Goal: Task Accomplishment & Management: Use online tool/utility

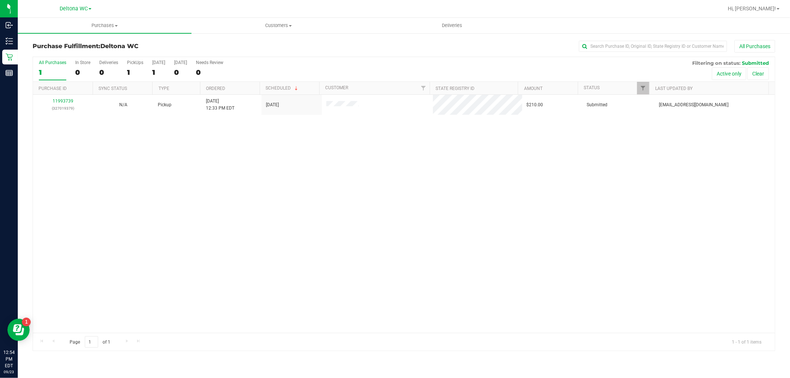
click at [187, 185] on div "11993739 (327019379) N/A Pickup [DATE] 12:33 PM EDT 9/23/2025 $210.00 Submitted…" at bounding box center [404, 214] width 742 height 238
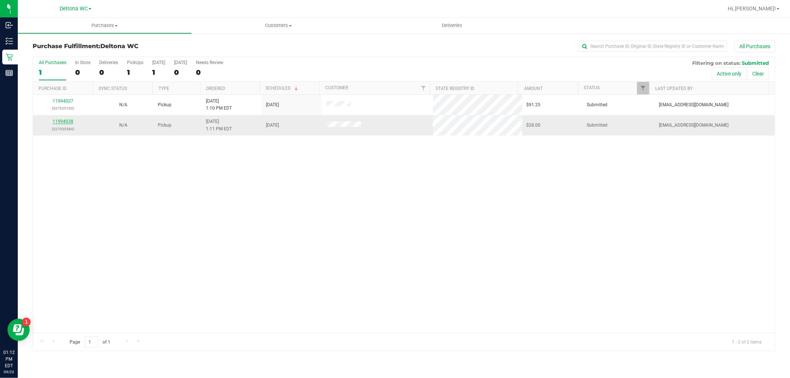
click at [60, 124] on link "11994038" at bounding box center [63, 121] width 21 height 5
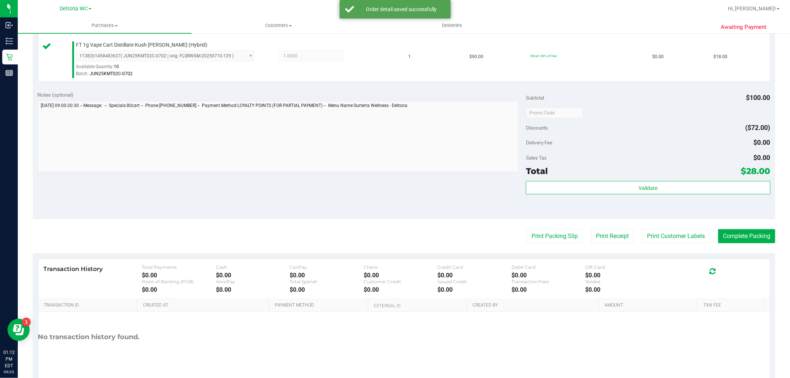
scroll to position [247, 0]
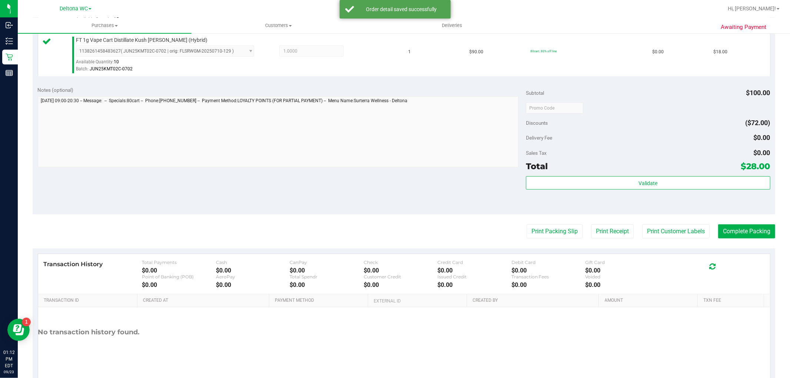
click at [582, 190] on div "Validate" at bounding box center [648, 192] width 244 height 33
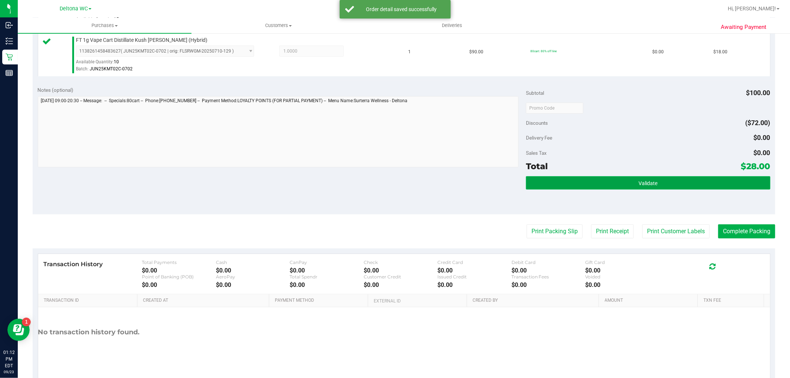
click at [584, 182] on button "Validate" at bounding box center [648, 182] width 244 height 13
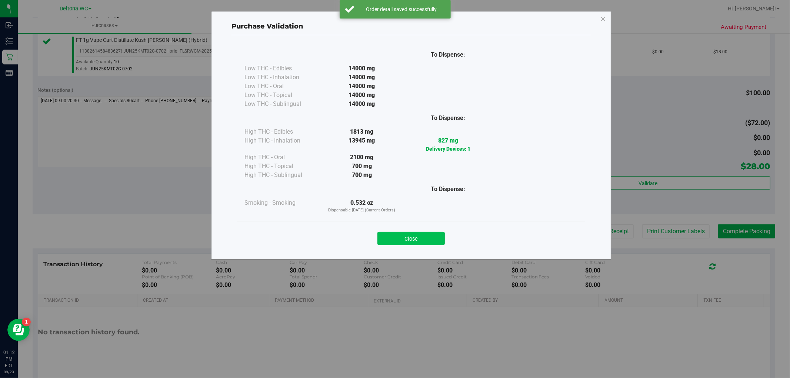
click at [435, 236] on button "Close" at bounding box center [411, 238] width 67 height 13
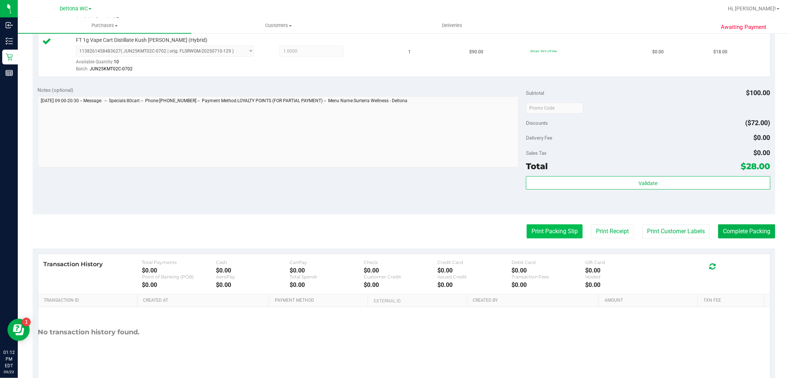
click at [528, 233] on button "Print Packing Slip" at bounding box center [555, 232] width 56 height 14
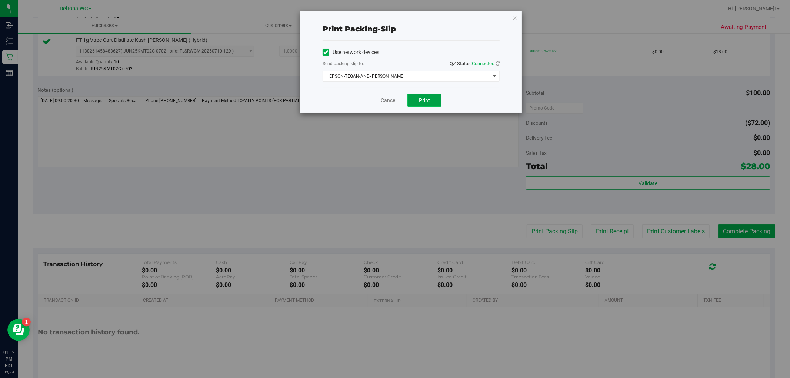
click at [408, 104] on button "Print" at bounding box center [425, 100] width 34 height 13
click at [384, 99] on link "Cancel" at bounding box center [389, 101] width 16 height 8
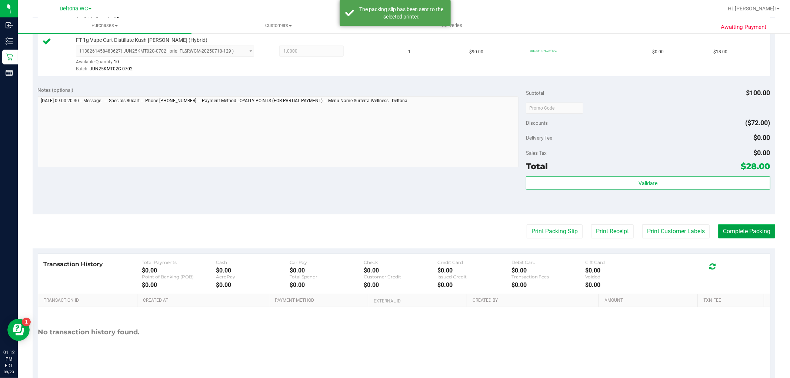
click at [747, 230] on button "Complete Packing" at bounding box center [746, 232] width 57 height 14
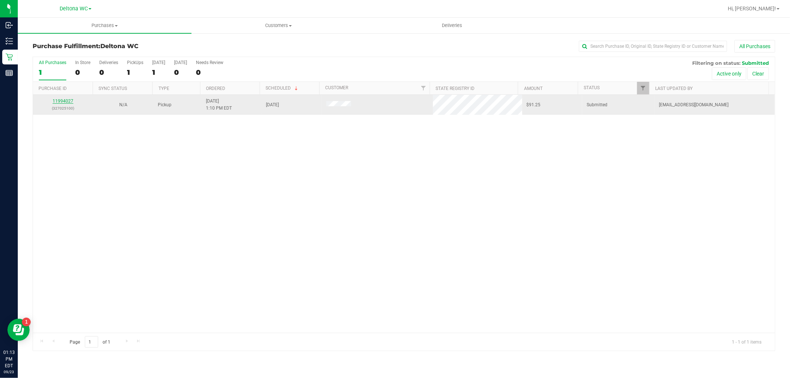
click at [66, 102] on link "11994027" at bounding box center [63, 101] width 21 height 5
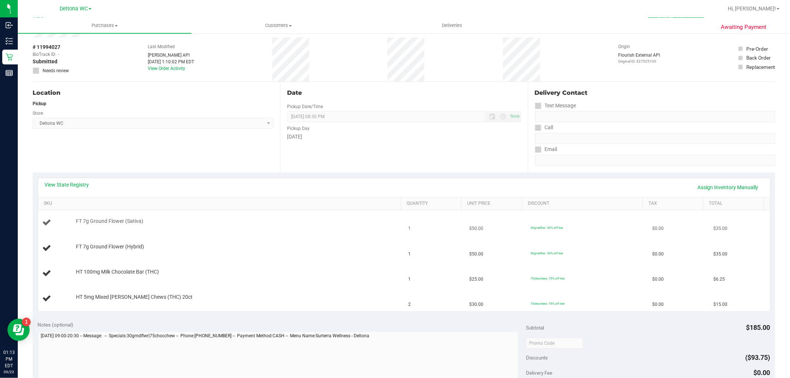
scroll to position [41, 0]
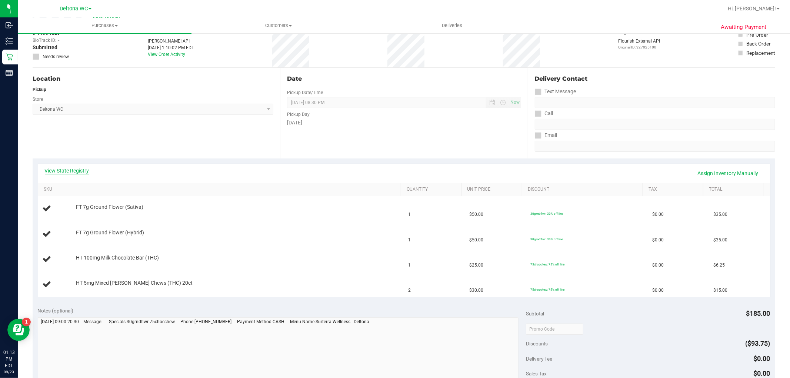
click at [59, 169] on link "View State Registry" at bounding box center [67, 170] width 44 height 7
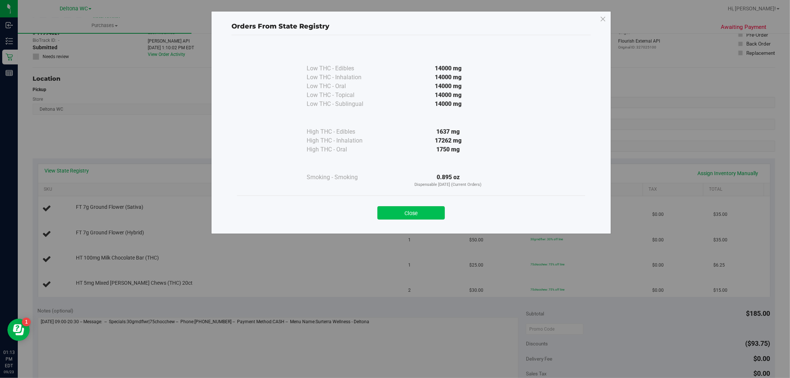
click at [427, 214] on button "Close" at bounding box center [411, 212] width 67 height 13
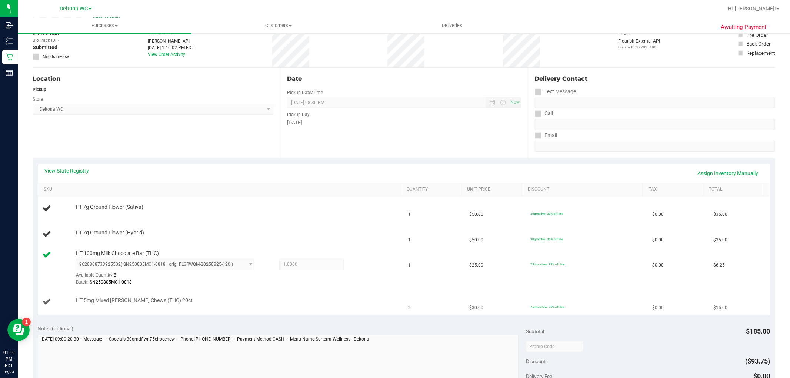
click at [93, 300] on span "HT 5mg Mixed Berry Chews (THC) 20ct" at bounding box center [134, 300] width 117 height 7
click at [94, 300] on span "HT 5mg Mixed Berry Chews (THC) 20ct" at bounding box center [134, 300] width 117 height 7
copy div "HT 5mg Mixed Berry Chews (THC) 20ct"
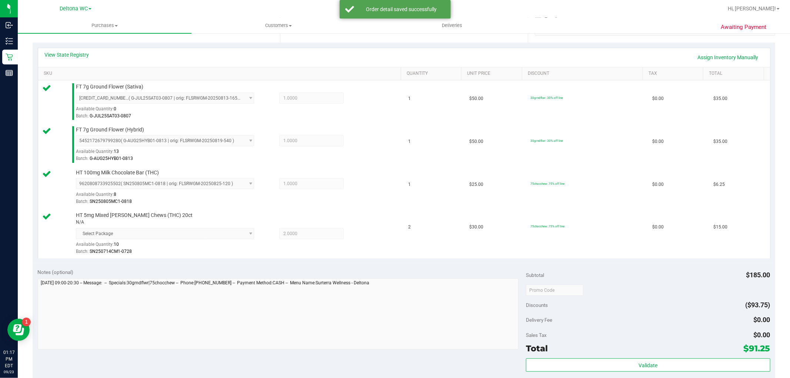
scroll to position [329, 0]
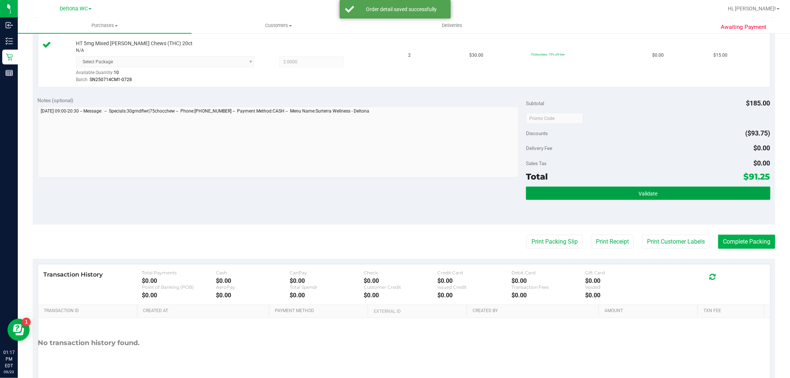
click at [594, 190] on button "Validate" at bounding box center [648, 193] width 244 height 13
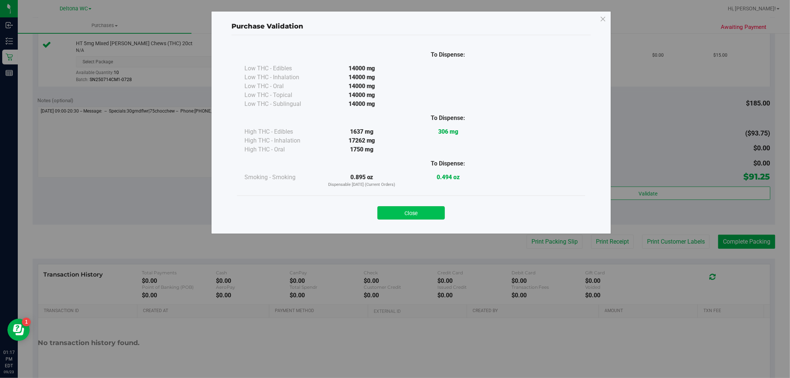
click at [423, 208] on button "Close" at bounding box center [411, 212] width 67 height 13
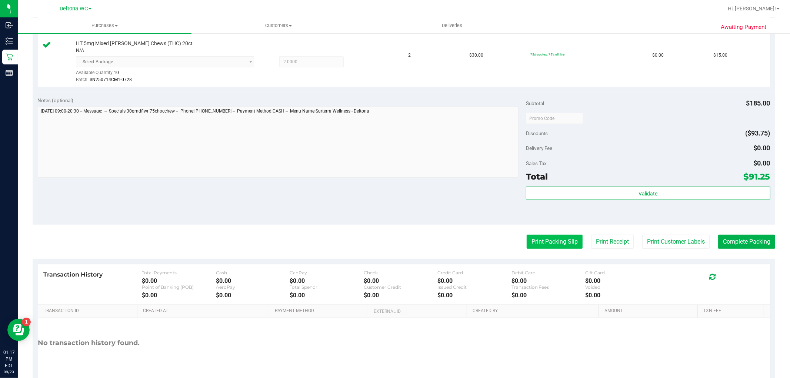
click at [568, 239] on button "Print Packing Slip" at bounding box center [555, 242] width 56 height 14
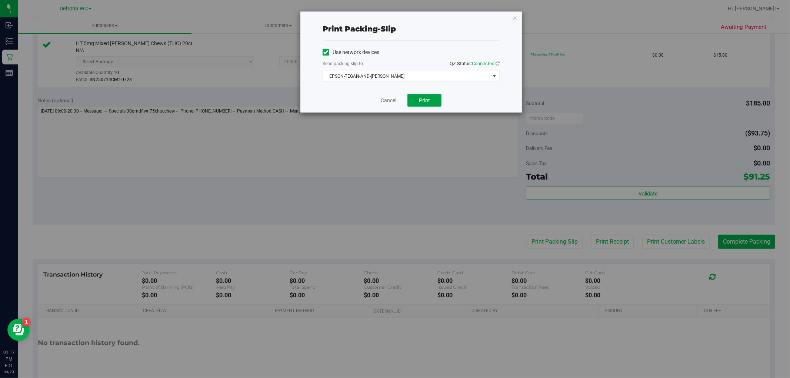
click at [421, 102] on span "Print" at bounding box center [424, 100] width 11 height 6
click at [391, 97] on link "Cancel" at bounding box center [389, 101] width 16 height 8
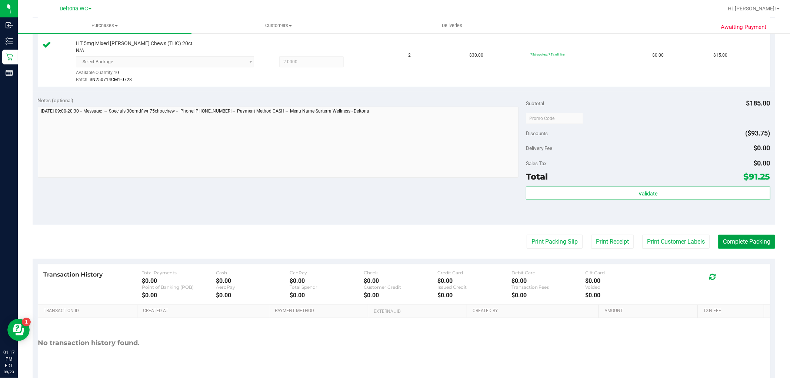
click at [738, 242] on button "Complete Packing" at bounding box center [746, 242] width 57 height 14
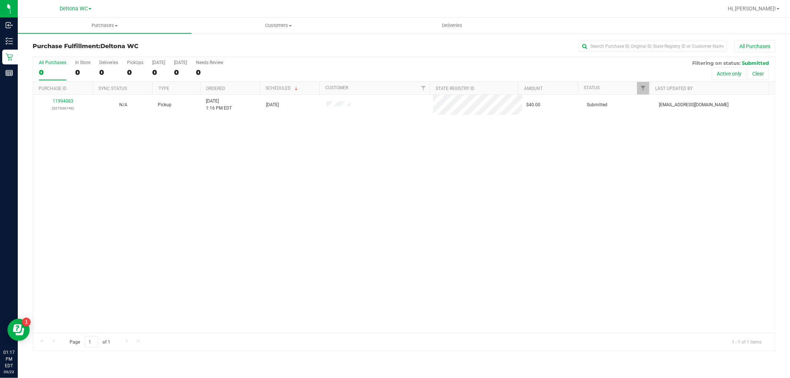
click at [438, 226] on div "11994083 (327036746) N/A Pickup 9/23/2025 1:16 PM EDT 9/23/2025 $40.00 Submitte…" at bounding box center [404, 214] width 742 height 238
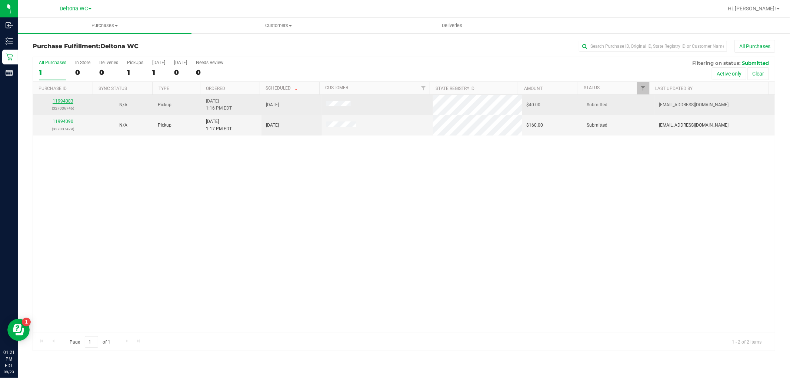
click at [67, 99] on link "11994083" at bounding box center [63, 101] width 21 height 5
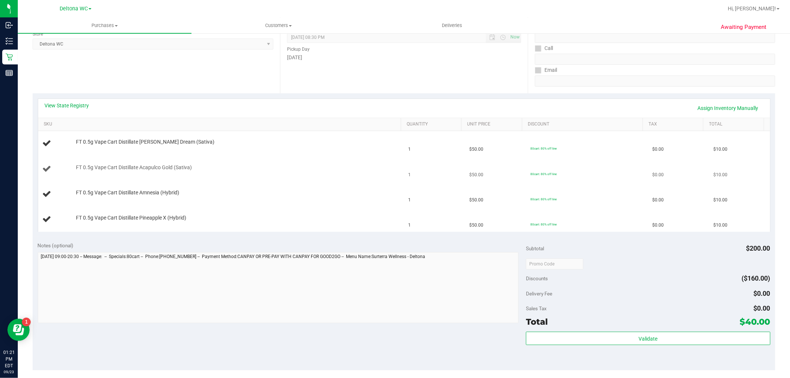
scroll to position [123, 0]
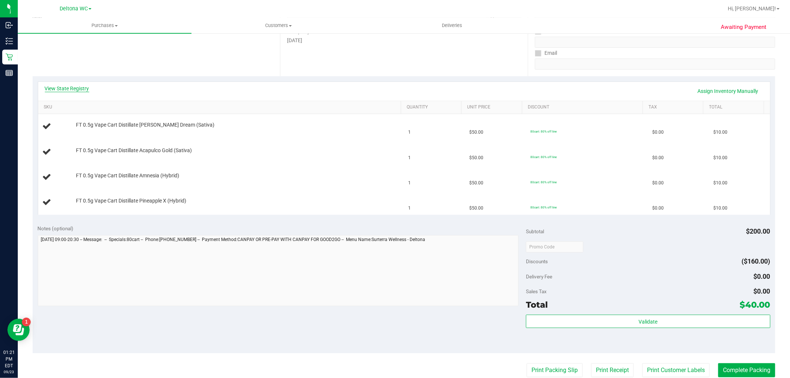
click at [75, 87] on link "View State Registry" at bounding box center [67, 88] width 44 height 7
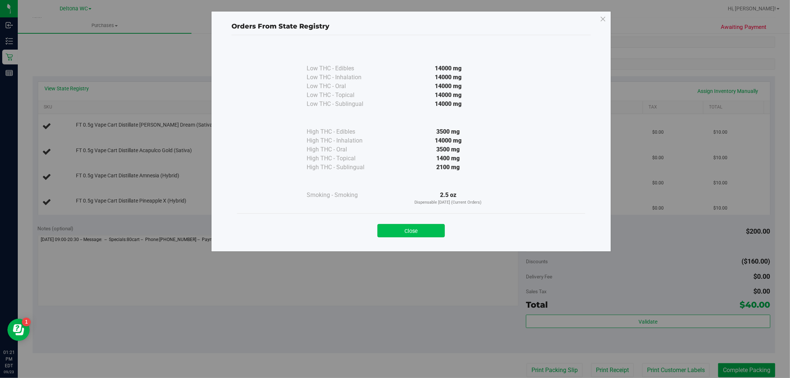
click at [423, 233] on button "Close" at bounding box center [411, 230] width 67 height 13
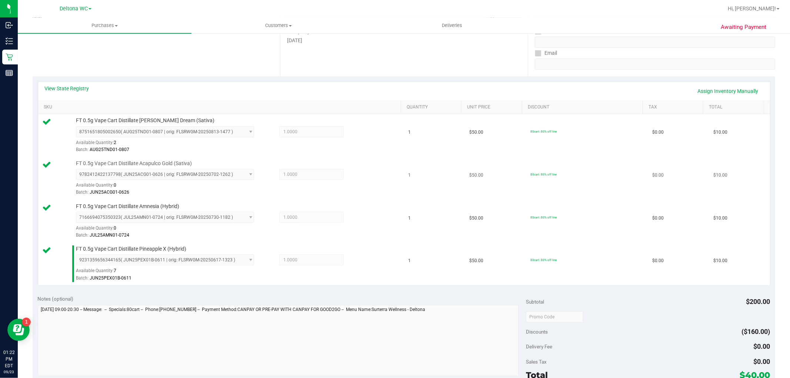
click at [139, 164] on span "FT 0.5g Vape Cart Distillate Acapulco Gold (Sativa)" at bounding box center [134, 163] width 116 height 7
copy div "FT 0.5g Vape Cart Distillate Acapulco Gold (Sativa)"
click at [139, 202] on td "FT 0.5g Vape Cart Distillate Amnesia (Hybrid) 7166694075350323 ( JUL25AMN01-072…" at bounding box center [221, 221] width 366 height 43
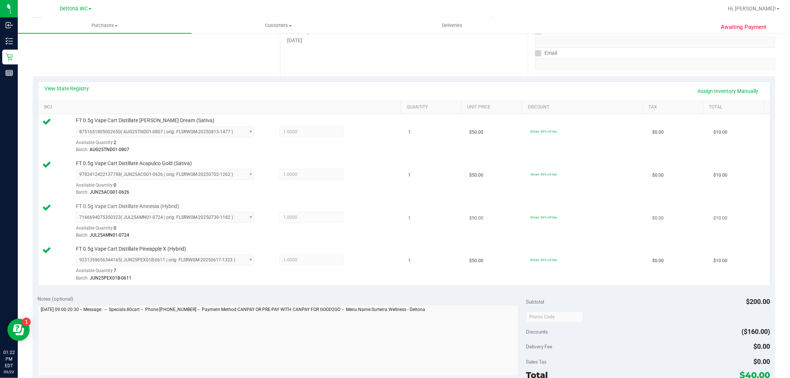
click at [139, 209] on span "FT 0.5g Vape Cart Distillate Amnesia (Hybrid)" at bounding box center [127, 206] width 103 height 7
click at [139, 208] on span "FT 0.5g Vape Cart Distillate Amnesia (Hybrid)" at bounding box center [127, 206] width 103 height 7
copy div "FT 0.5g Vape Cart Distillate Amnesia (Hybrid)"
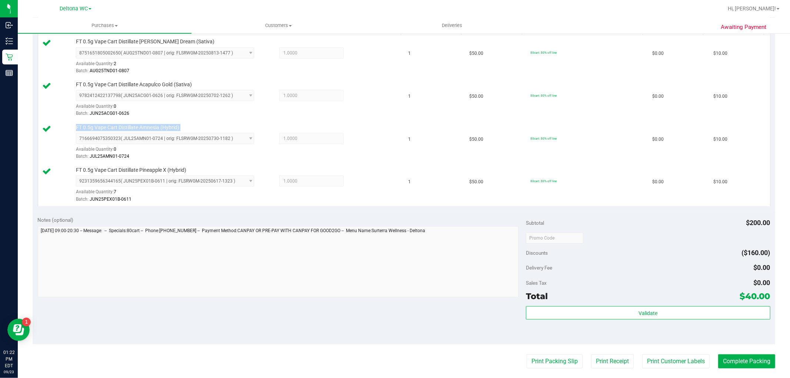
scroll to position [357, 0]
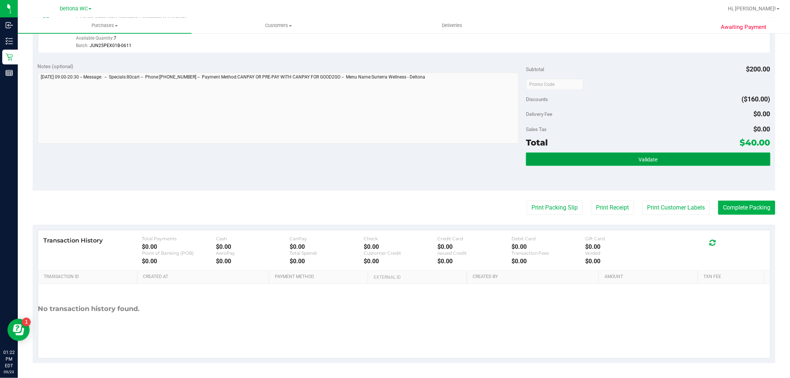
click at [592, 162] on button "Validate" at bounding box center [648, 159] width 244 height 13
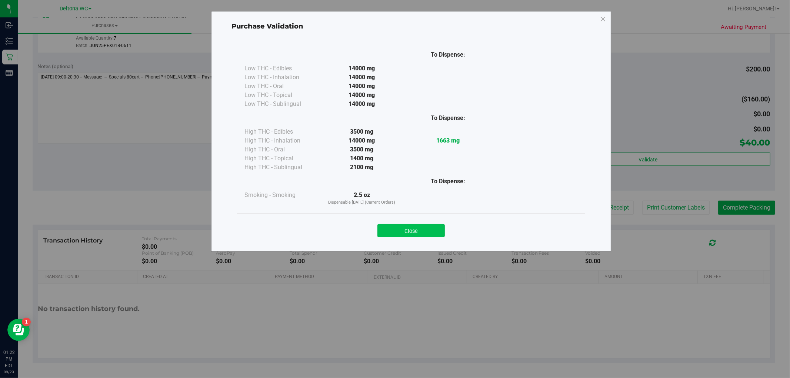
click at [416, 230] on button "Close" at bounding box center [411, 230] width 67 height 13
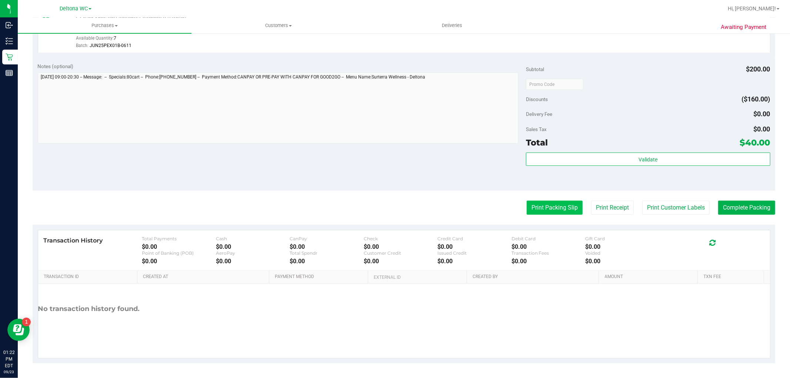
click at [562, 205] on button "Print Packing Slip" at bounding box center [555, 208] width 56 height 14
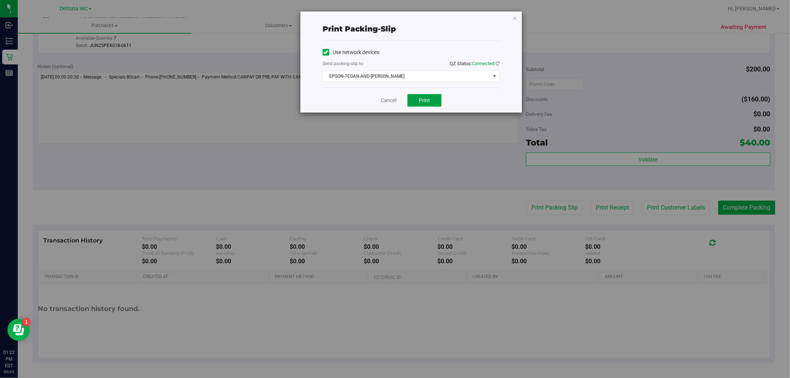
click at [419, 98] on span "Print" at bounding box center [424, 100] width 11 height 6
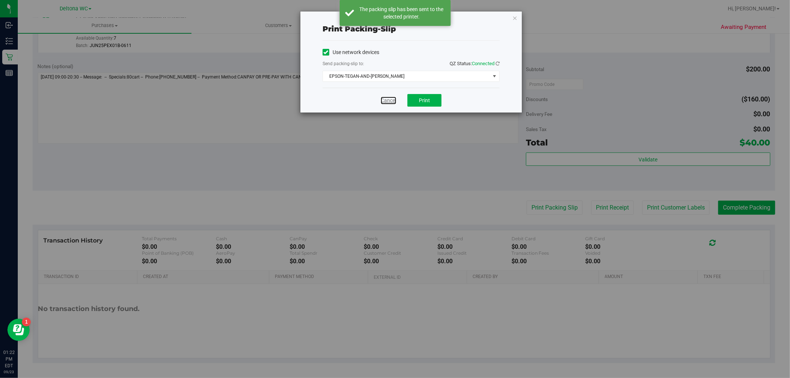
click at [392, 100] on link "Cancel" at bounding box center [389, 101] width 16 height 8
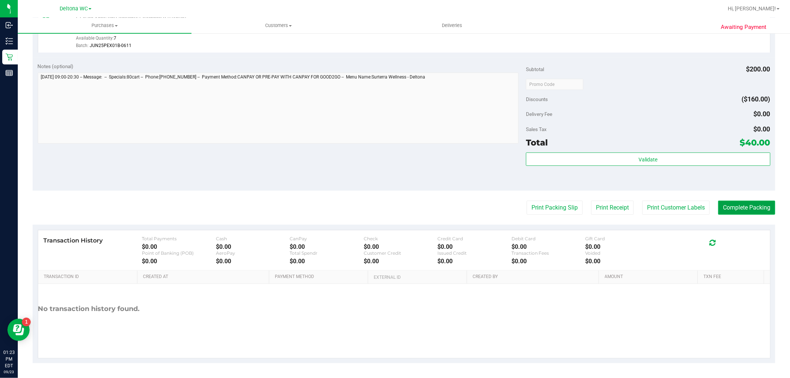
click at [726, 211] on button "Complete Packing" at bounding box center [746, 208] width 57 height 14
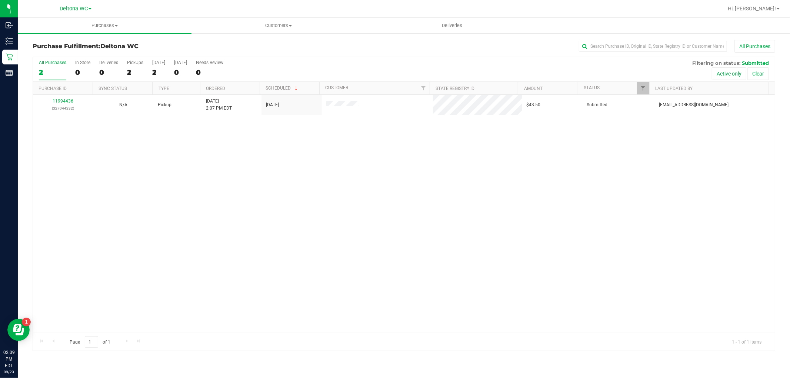
click at [368, 55] on div "Purchase Fulfillment: Deltona WC All Purchases" at bounding box center [404, 48] width 743 height 16
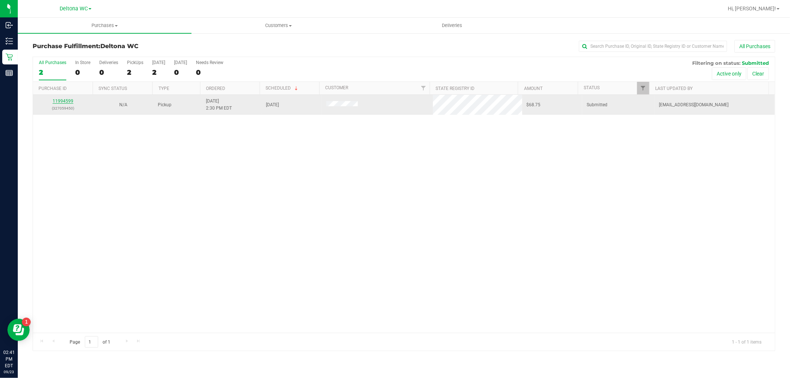
click at [62, 99] on link "11994599" at bounding box center [63, 101] width 21 height 5
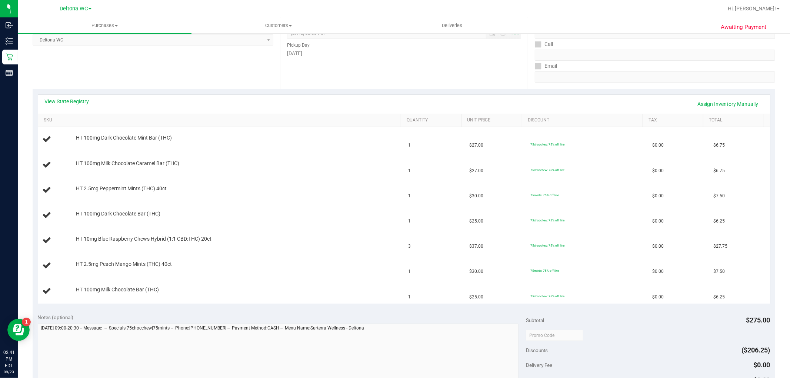
scroll to position [176, 0]
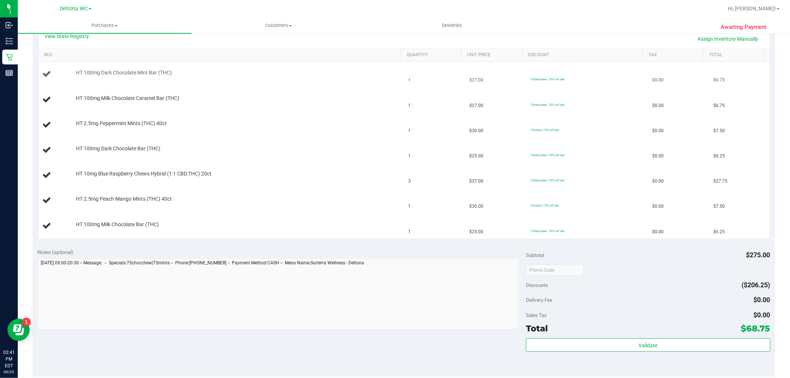
click at [197, 80] on td "HT 100mg Dark Chocolate Mint Bar (THC)" at bounding box center [221, 74] width 366 height 25
click at [218, 54] on link "SKU" at bounding box center [221, 55] width 355 height 6
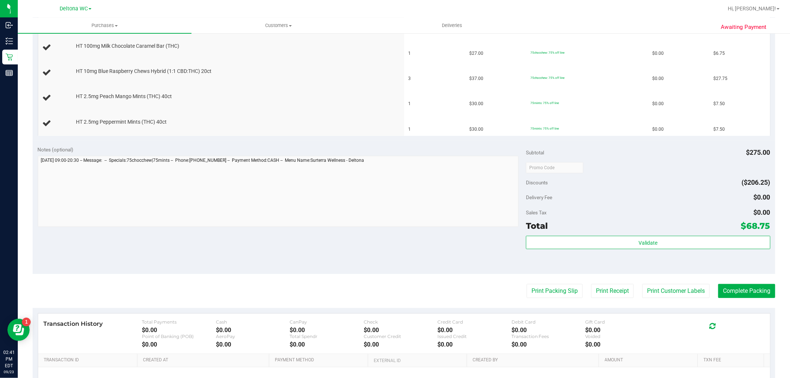
scroll to position [340, 0]
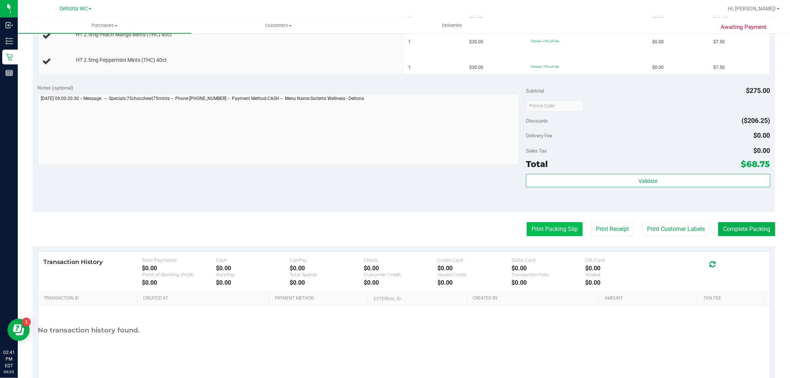
click at [563, 229] on button "Print Packing Slip" at bounding box center [555, 229] width 56 height 14
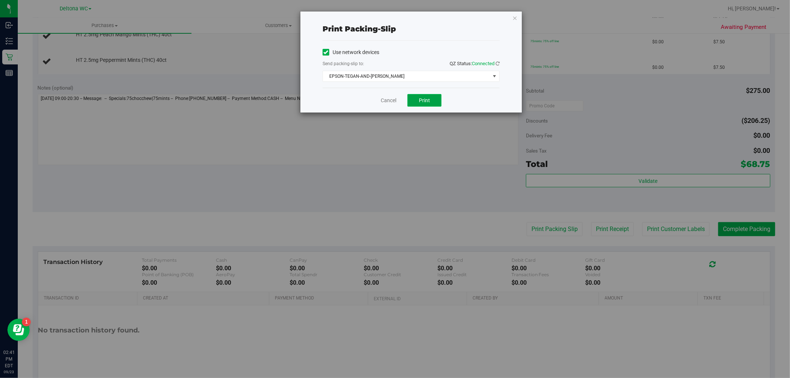
click at [424, 104] on button "Print" at bounding box center [425, 100] width 34 height 13
click at [393, 103] on link "Cancel" at bounding box center [389, 101] width 16 height 8
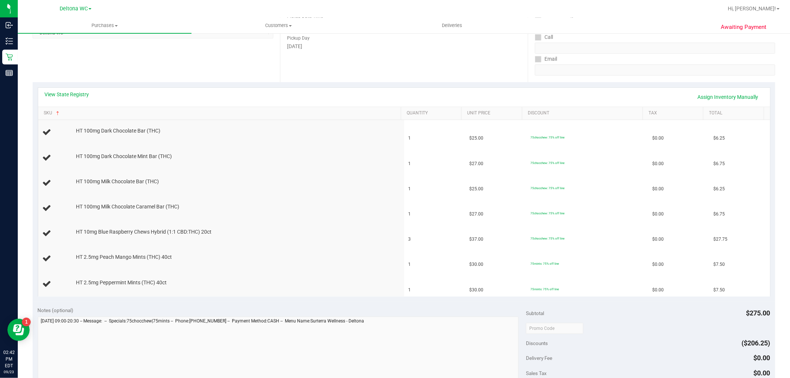
scroll to position [120, 0]
click at [74, 89] on link "View State Registry" at bounding box center [67, 91] width 44 height 7
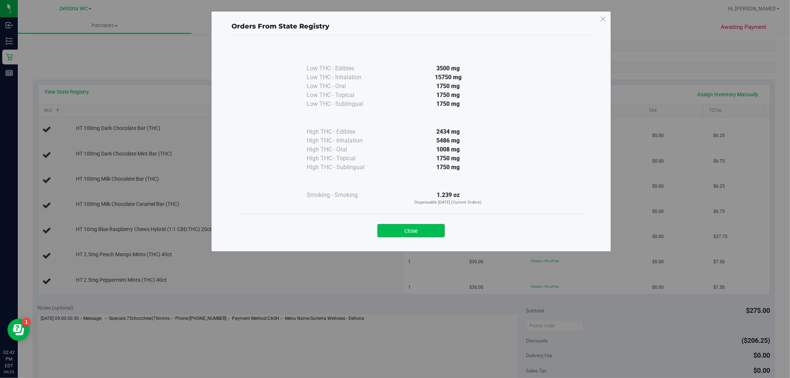
click at [434, 236] on button "Close" at bounding box center [411, 230] width 67 height 13
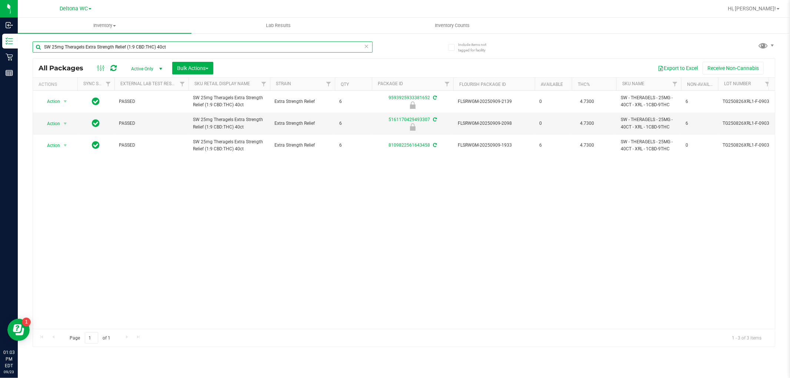
click at [114, 46] on input "SW 25mg Theragels Extra Strength Relief (1:9 CBD:THC) 40ct" at bounding box center [203, 47] width 340 height 11
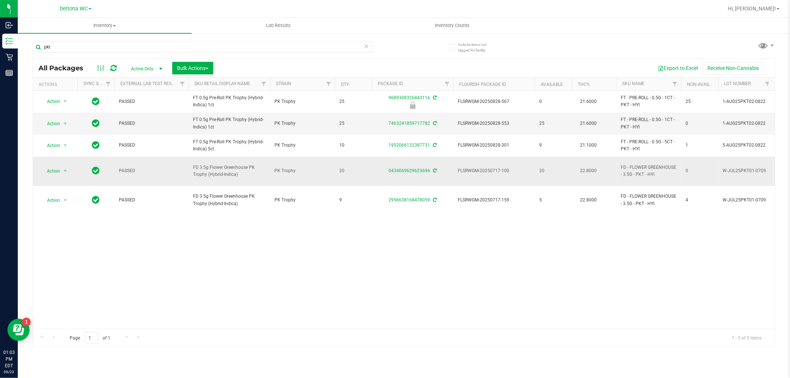
click at [227, 168] on span "FD 3.5g Flower Greenhouse PK Trophy (Hybrid-Indica)" at bounding box center [229, 171] width 73 height 14
copy tr "FD 3.5g Flower Greenhouse PK Trophy (Hybrid-Indica)"
click at [62, 44] on input "pkt" at bounding box center [203, 47] width 340 height 11
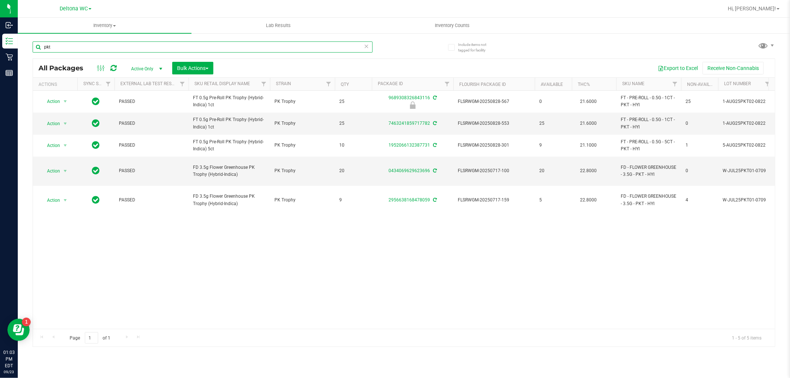
click at [62, 44] on input "pkt" at bounding box center [203, 47] width 340 height 11
paste input "FD 3.5g Flower Greenhouse PK Trophy (Hybrid-Indica)"
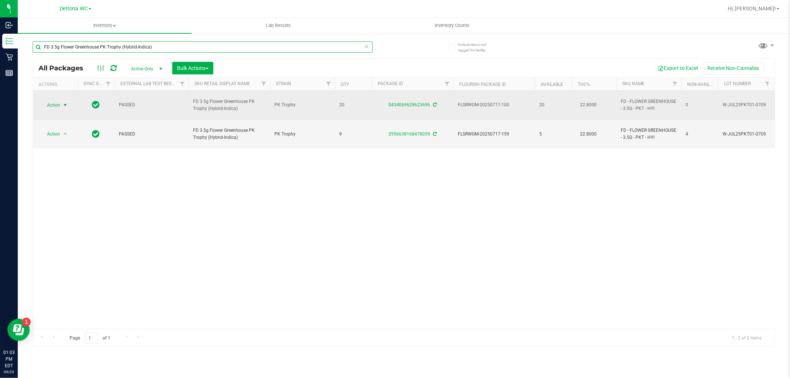
type input "FD 3.5g Flower Greenhouse PK Trophy (Hybrid-Indica)"
click at [62, 102] on span "select" at bounding box center [65, 105] width 6 height 6
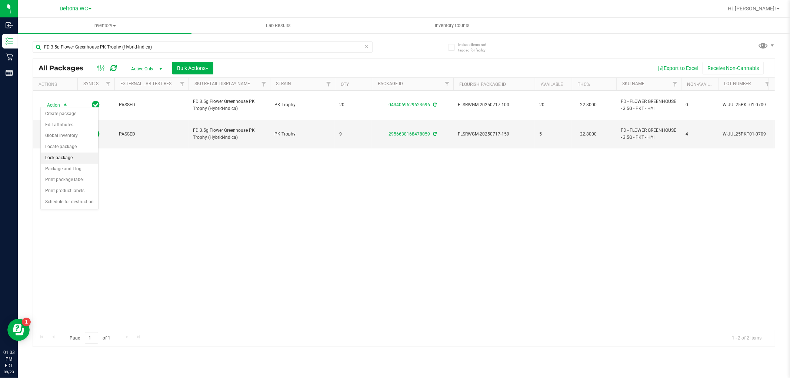
click at [76, 157] on li "Lock package" at bounding box center [69, 158] width 57 height 11
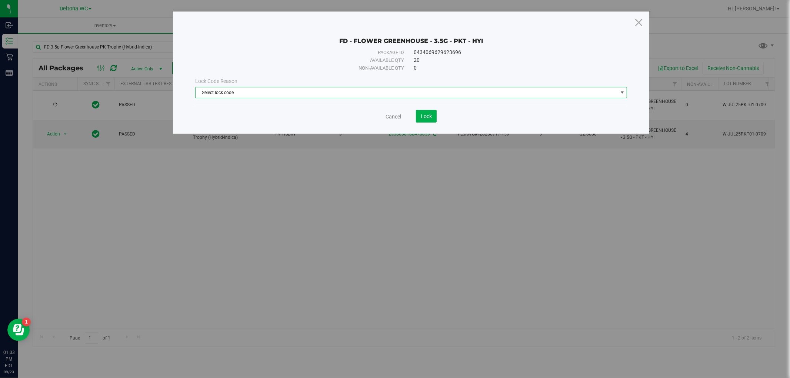
click at [436, 95] on span "Select lock code" at bounding box center [407, 92] width 422 height 10
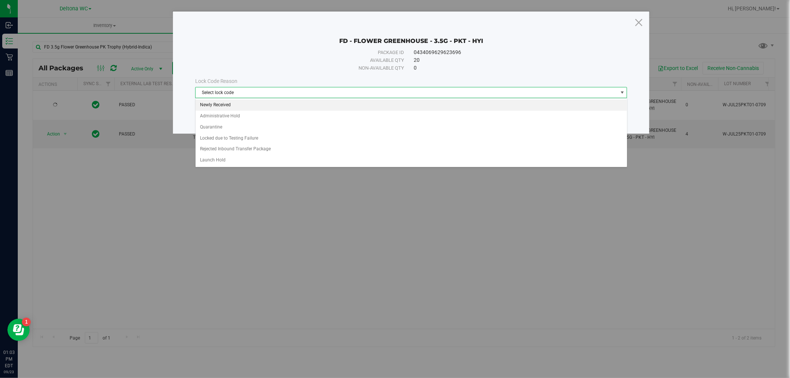
click at [284, 105] on li "Newly Received" at bounding box center [412, 105] width 432 height 11
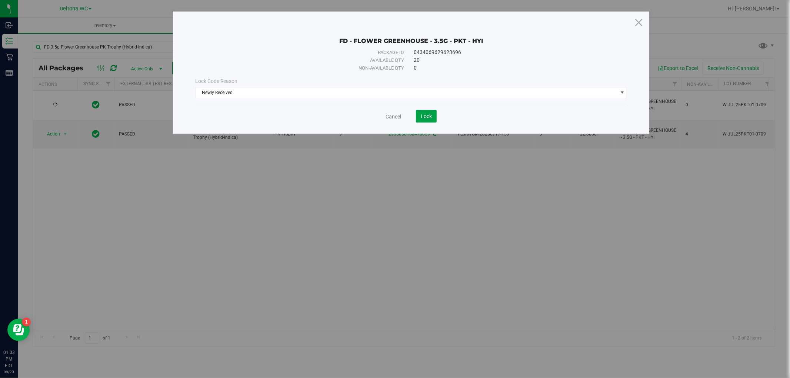
click at [433, 113] on button "Lock" at bounding box center [426, 116] width 21 height 13
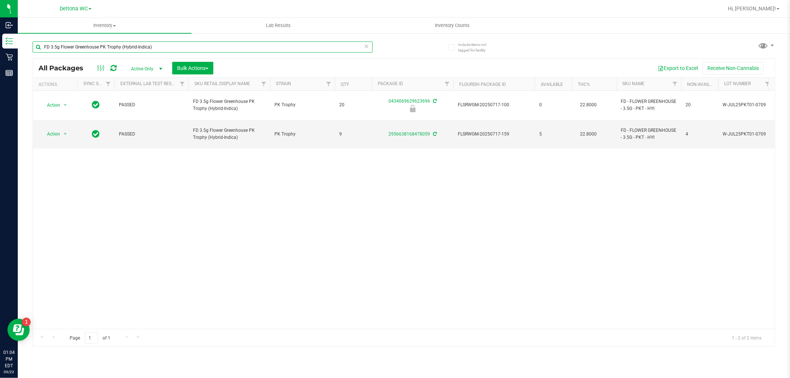
drag, startPoint x: 169, startPoint y: 46, endPoint x: 38, endPoint y: 52, distance: 131.3
click at [37, 53] on div "FD 3.5g Flower Greenhouse PK Trophy (Hybrid-Indica)" at bounding box center [203, 50] width 340 height 17
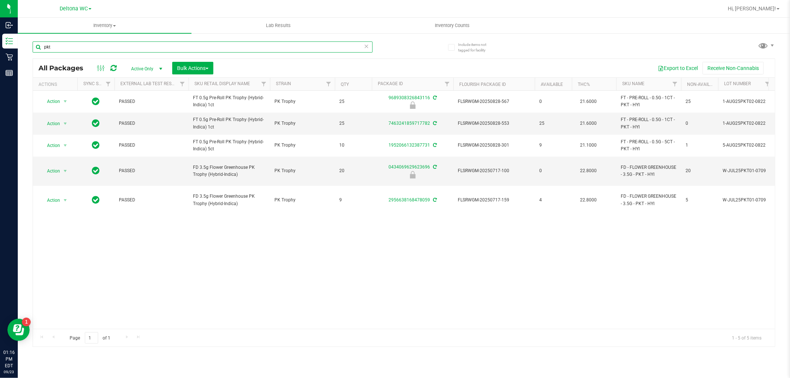
click at [80, 44] on input "pkt" at bounding box center [203, 47] width 340 height 11
paste input "HT 5mg Mixed Berry Chews (THC) 20c"
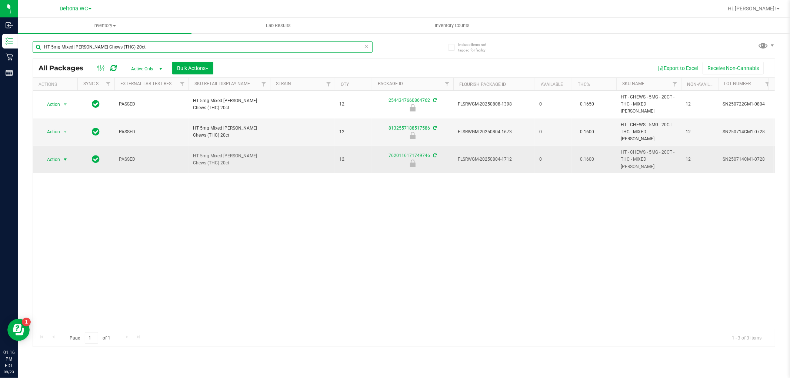
type input "HT 5mg Mixed Berry Chews (THC) 20ct"
click at [61, 155] on span "select" at bounding box center [65, 160] width 9 height 10
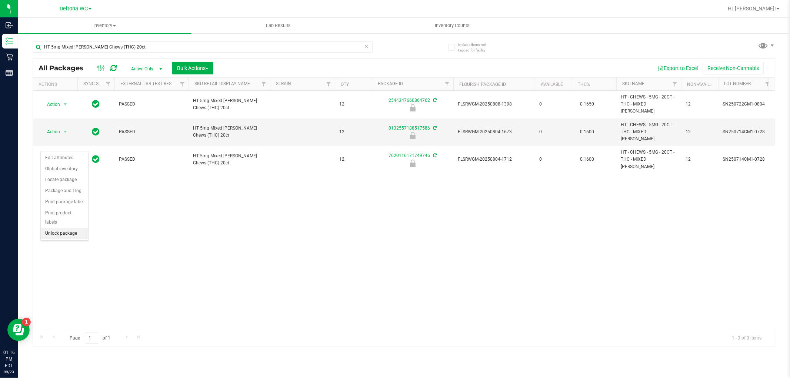
click at [63, 232] on li "Unlock package" at bounding box center [64, 233] width 47 height 11
click at [141, 39] on div "HT 5mg Mixed Berry Chews (THC) 20ct" at bounding box center [219, 47] width 372 height 24
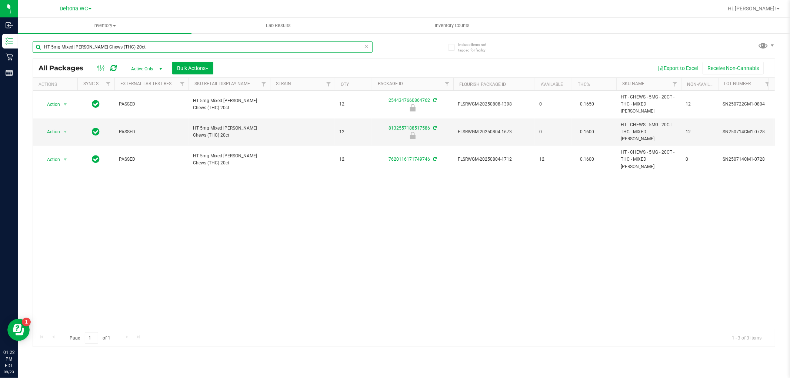
click at [140, 46] on input "HT 5mg Mixed Berry Chews (THC) 20ct" at bounding box center [203, 47] width 340 height 11
paste input "FT 0.5g Vape Cart Distillate Acapulco Gold (Sativa)"
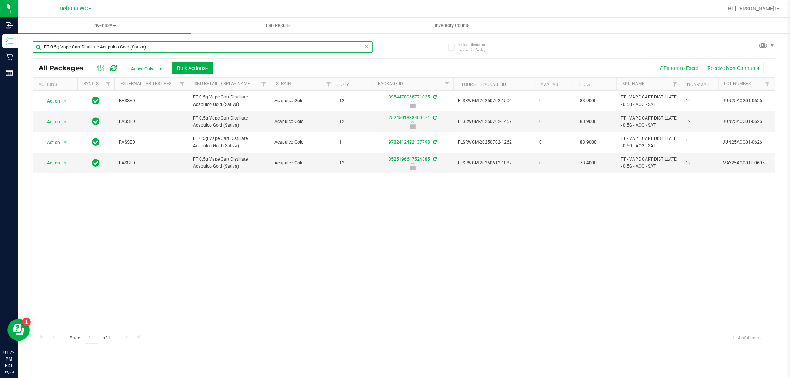
drag, startPoint x: 140, startPoint y: 53, endPoint x: 31, endPoint y: 53, distance: 109.3
click at [31, 53] on div "Include items not tagged for facility FT 0.5g Vape Cart Distillate Acapulco Gol…" at bounding box center [404, 146] width 773 height 226
paste input "mnesia (Hybrid"
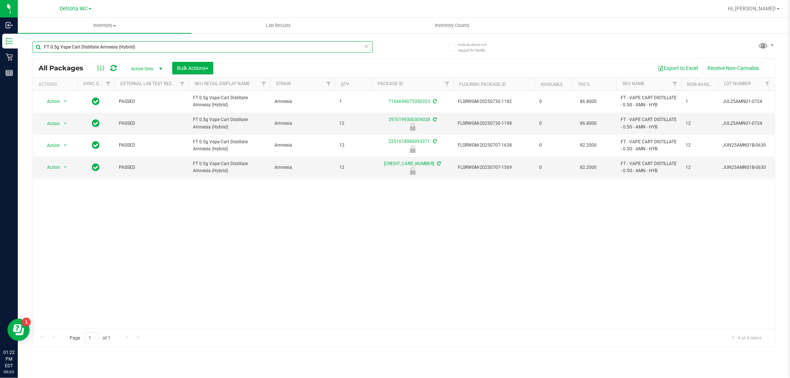
type input "FT 0.5g Vape Cart Distillate Amnesia (Hybrid)"
drag, startPoint x: 62, startPoint y: 124, endPoint x: 64, endPoint y: 145, distance: 21.2
click at [62, 125] on span "select" at bounding box center [65, 124] width 6 height 6
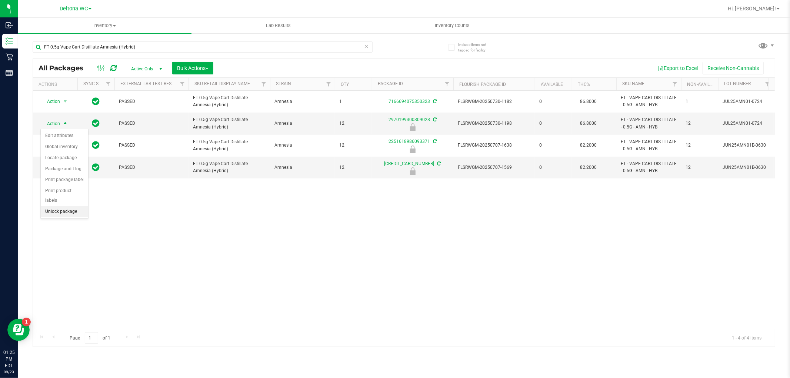
click at [59, 214] on li "Unlock package" at bounding box center [64, 211] width 47 height 11
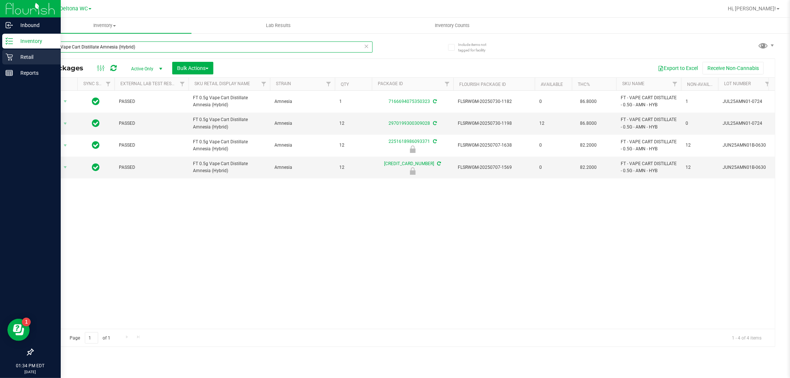
drag, startPoint x: 147, startPoint y: 50, endPoint x: 15, endPoint y: 56, distance: 132.0
click at [15, 56] on div "Inbound Inventory Retail Reports 01:34 PM EDT 09/23/2025 09/23 Deltona WC Hi, A…" at bounding box center [395, 189] width 790 height 378
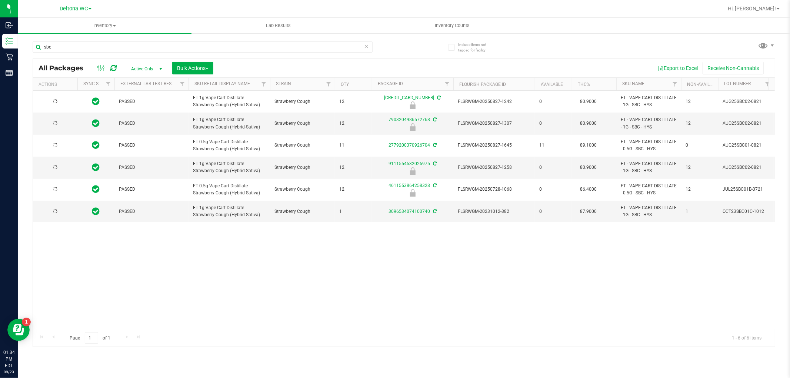
click at [218, 99] on span "FT 1g Vape Cart Distillate Strawberry Cough (Hybrid-Sativa)" at bounding box center [229, 101] width 73 height 14
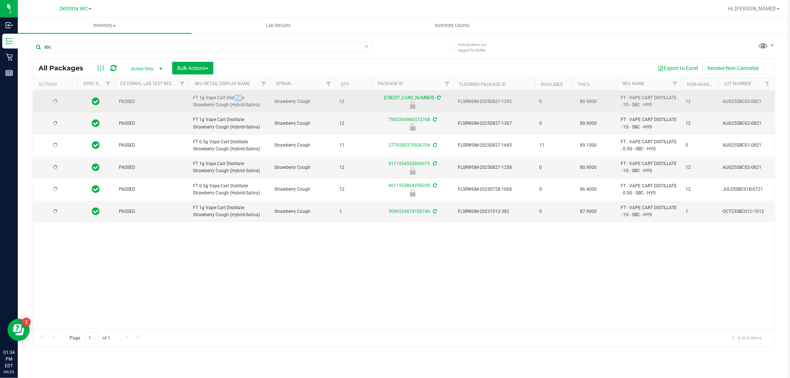
click at [218, 99] on span "FT 1g Vape Cart Distillate Strawberry Cough (Hybrid-Sativa)" at bounding box center [229, 101] width 73 height 14
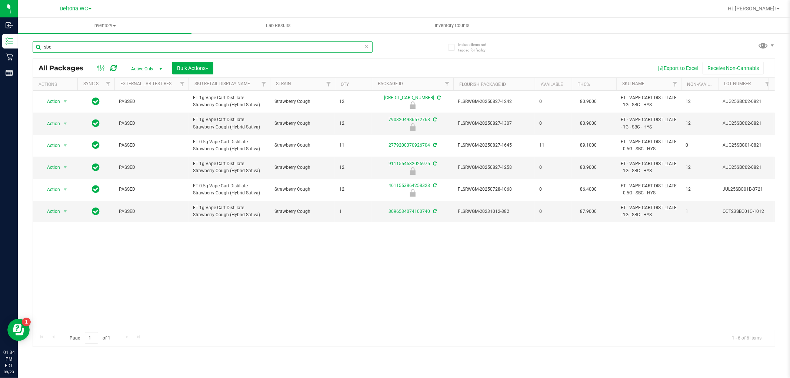
click at [124, 47] on input "sbc" at bounding box center [203, 47] width 340 height 11
paste input "FT 1g Vape Cart Distillate Strawberry Cough (Hybrid-Sativa)"
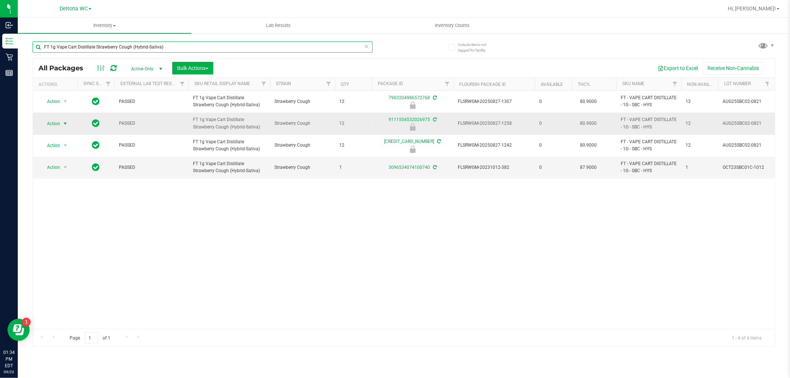
type input "FT 1g Vape Cart Distillate Strawberry Cough (Hybrid-Sativa)"
click at [63, 123] on span "select" at bounding box center [65, 124] width 6 height 6
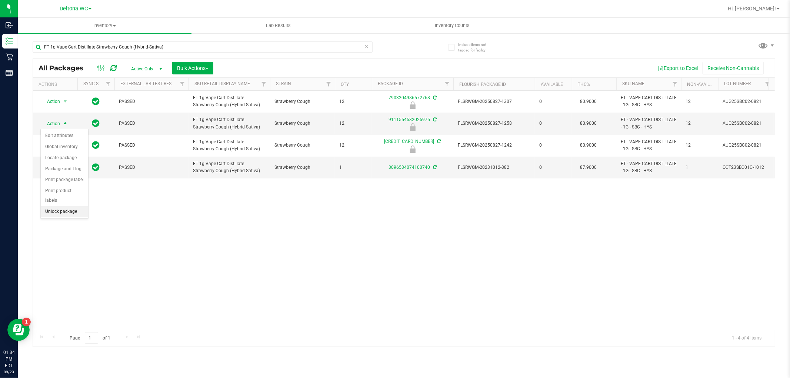
click at [62, 212] on li "Unlock package" at bounding box center [64, 211] width 47 height 11
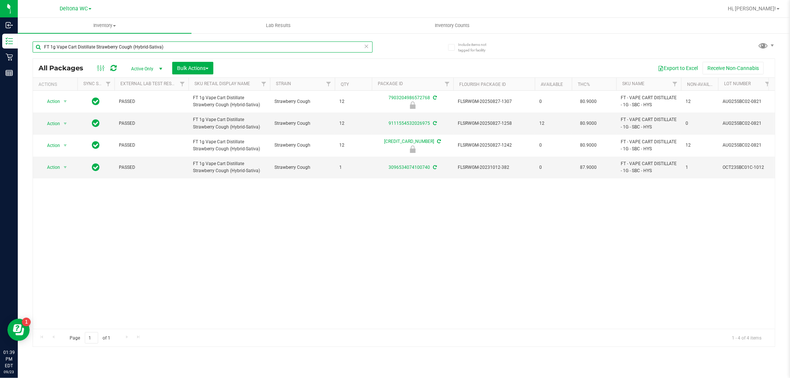
drag, startPoint x: 190, startPoint y: 52, endPoint x: 23, endPoint y: 48, distance: 167.2
click at [24, 50] on div "Include items not tagged for facility FT 1g Vape Cart Distillate Strawberry Cou…" at bounding box center [404, 146] width 773 height 226
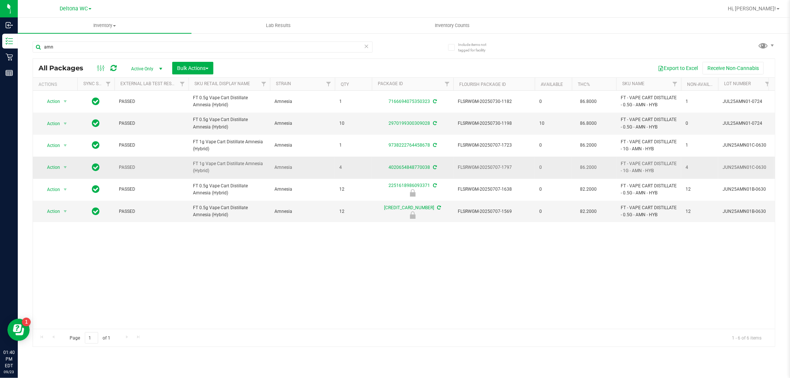
click at [222, 164] on span "FT 1g Vape Cart Distillate Amnesia (Hybrid)" at bounding box center [229, 167] width 73 height 14
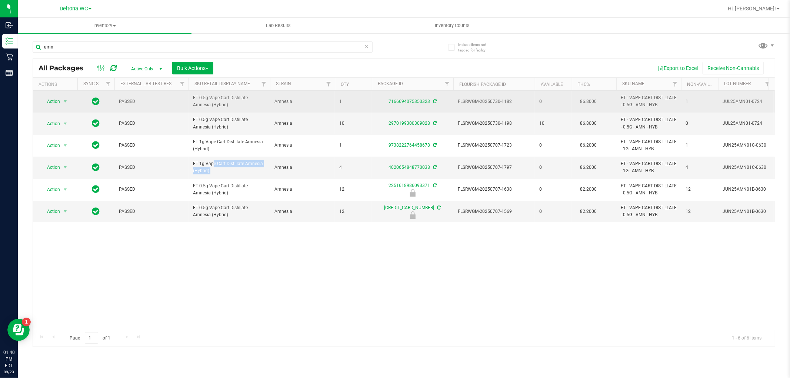
copy tr "FT 1g Vape Cart Distillate Amnesia (Hybrid)"
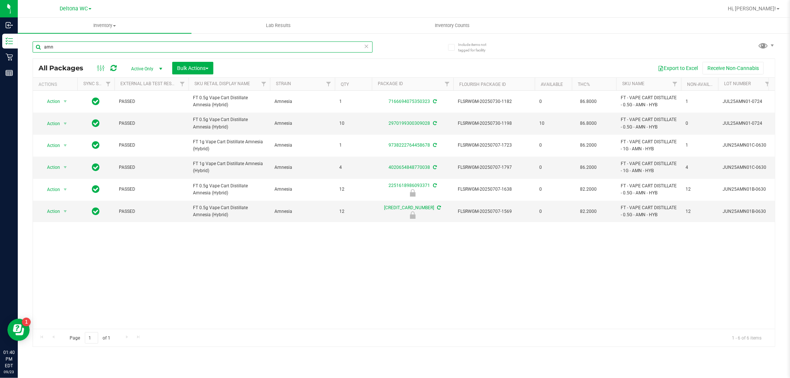
click at [106, 42] on input "amn" at bounding box center [203, 47] width 340 height 11
paste input "FT 1g Vape Cart Distillate Amnesia (Hybrid)"
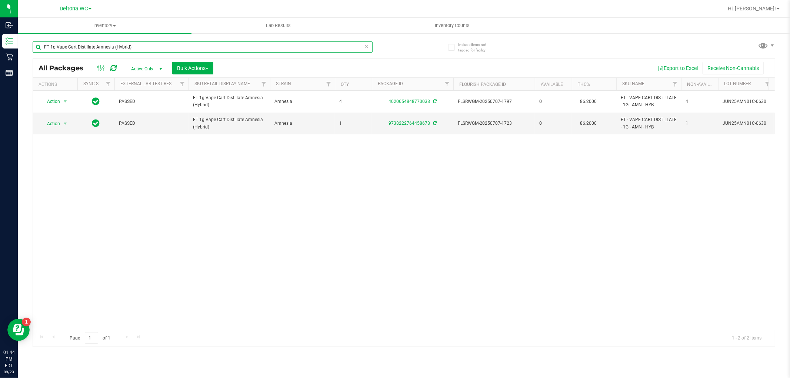
type input "FT 1g Vape Cart Distillate Amnesia (Hybrid)"
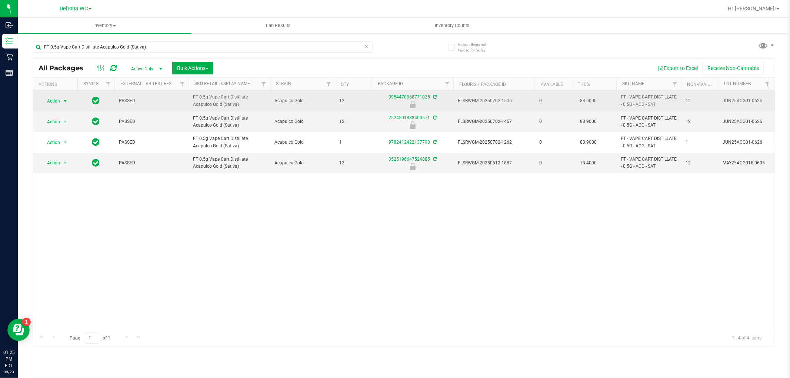
click at [59, 103] on span "Action" at bounding box center [50, 101] width 20 height 10
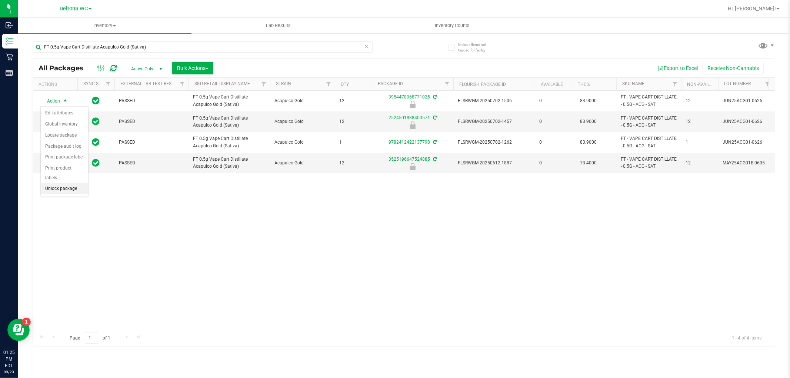
click at [69, 193] on li "Unlock package" at bounding box center [64, 188] width 47 height 11
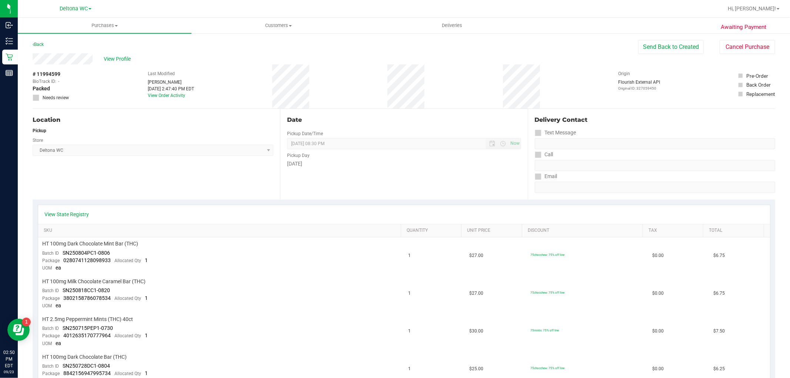
scroll to position [2, 0]
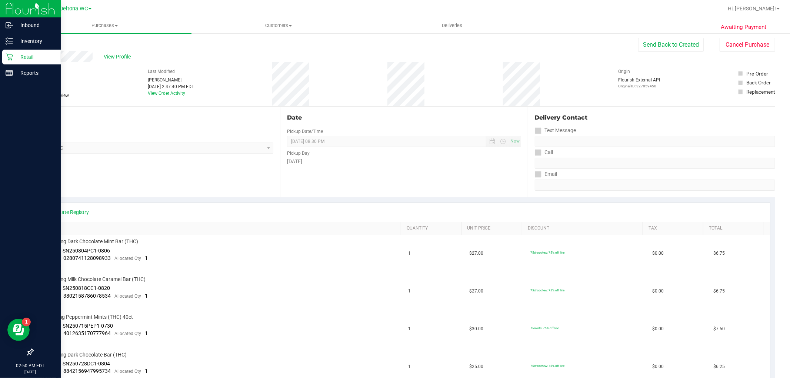
click at [17, 56] on p "Retail" at bounding box center [35, 57] width 44 height 9
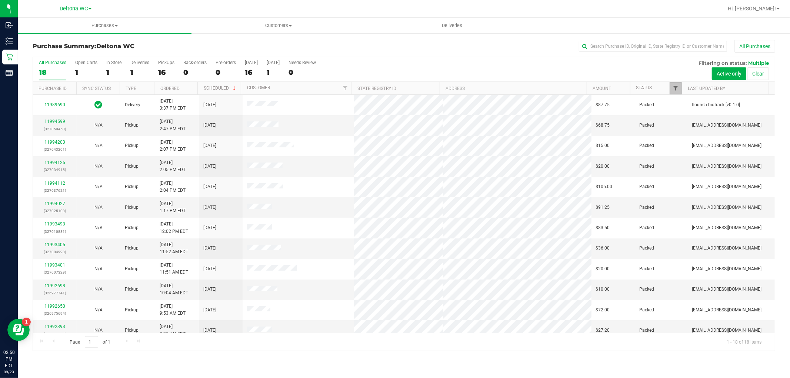
click at [674, 89] on span "Filter" at bounding box center [676, 88] width 6 height 6
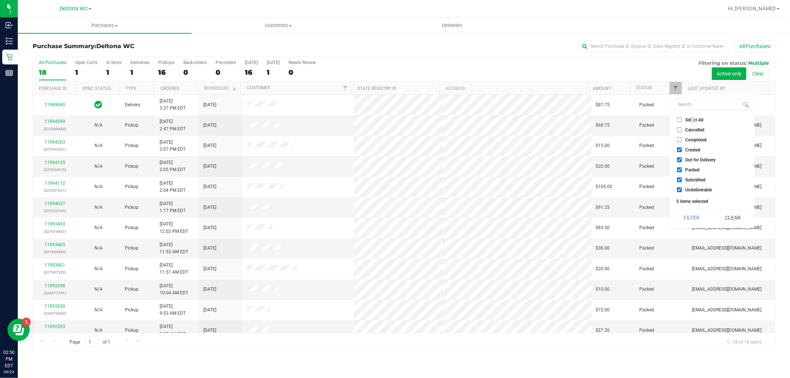
click at [693, 118] on span "Select All" at bounding box center [694, 120] width 18 height 4
click at [695, 119] on span "Select All" at bounding box center [694, 120] width 18 height 4
click at [682, 119] on input "Select All" at bounding box center [679, 119] width 5 height 5
checkbox input "true"
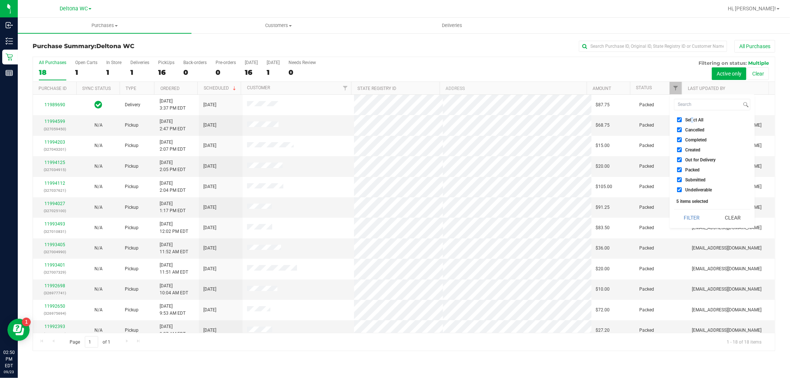
checkbox input "true"
click at [695, 119] on span "Select All" at bounding box center [694, 120] width 18 height 4
click at [682, 119] on input "Select All" at bounding box center [679, 119] width 5 height 5
checkbox input "false"
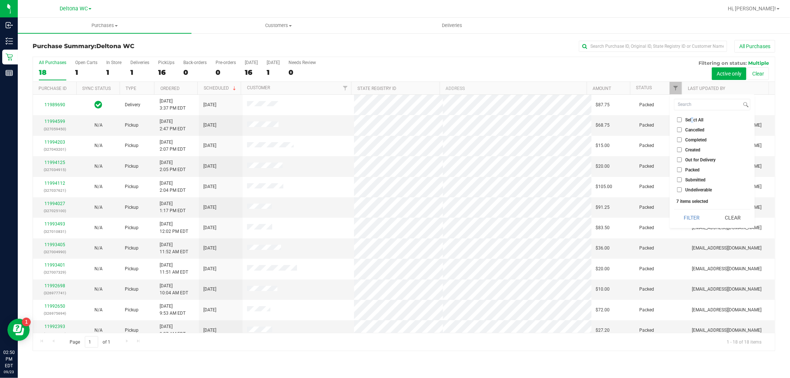
checkbox input "false"
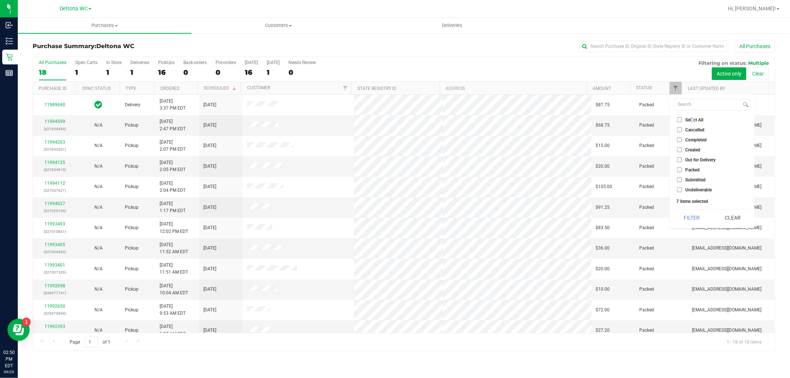
checkbox input "false"
click at [690, 179] on span "Submitted" at bounding box center [695, 180] width 20 height 4
click at [682, 179] on input "Submitted" at bounding box center [679, 179] width 5 height 5
checkbox input "true"
click at [697, 223] on button "Filter" at bounding box center [692, 218] width 36 height 16
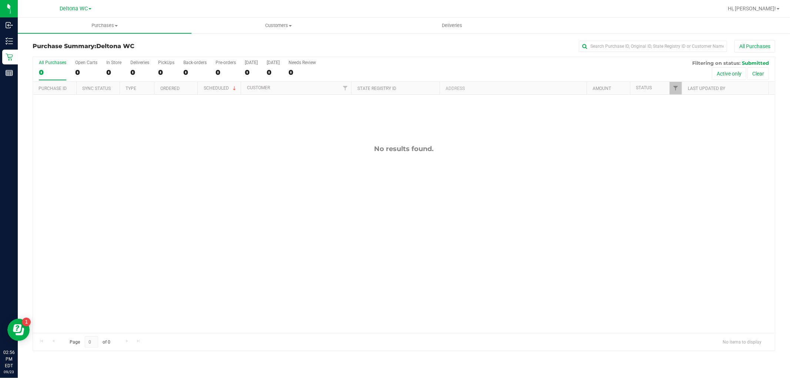
click at [342, 37] on div "Purchase Summary: Deltona WC All Purchases All Purchases 0 Open Carts 0 In Stor…" at bounding box center [404, 196] width 773 height 326
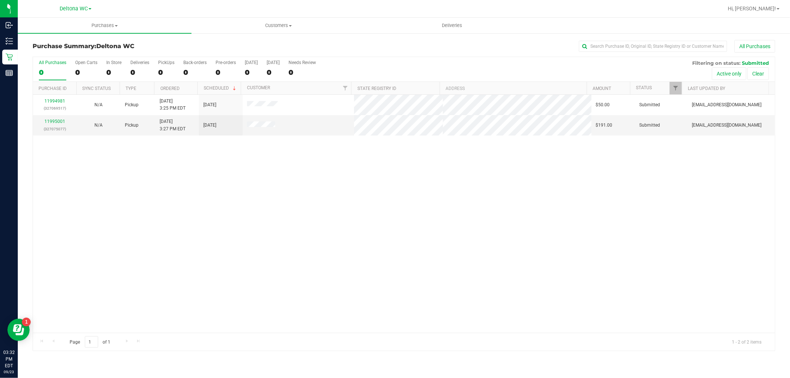
click at [304, 209] on div "11994981 (327069517) N/A Pickup 9/23/2025 3:25 PM EDT 9/23/2025 $50.00 Submitte…" at bounding box center [404, 214] width 742 height 238
click at [384, 194] on div "11994981 (327069517) N/A Pickup 9/23/2025 3:25 PM EDT 9/23/2025 $50.00 Submitte…" at bounding box center [404, 214] width 742 height 238
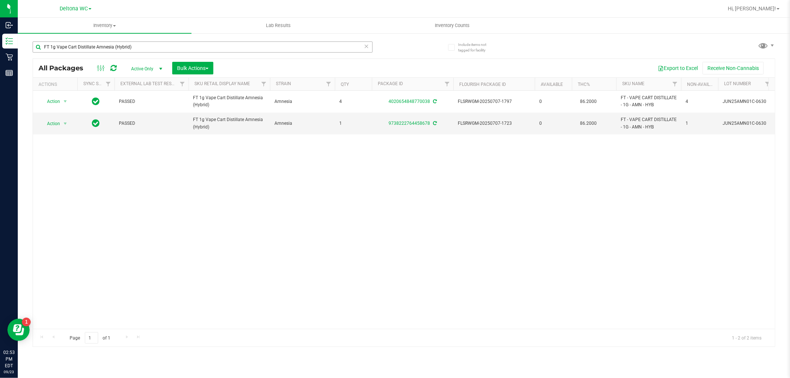
click at [125, 46] on input "FT 1g Vape Cart Distillate Amnesia (Hybrid)" at bounding box center [203, 47] width 340 height 11
click at [125, 45] on input "FT 1g Vape Cart Distillate Amnesia (Hybrid)" at bounding box center [203, 47] width 340 height 11
click at [150, 42] on input "FT 1g Vape Cart Distillate Amnesia (FT 1g Vape Cart Distillate Blue Z (Hybrid-I…" at bounding box center [203, 47] width 340 height 11
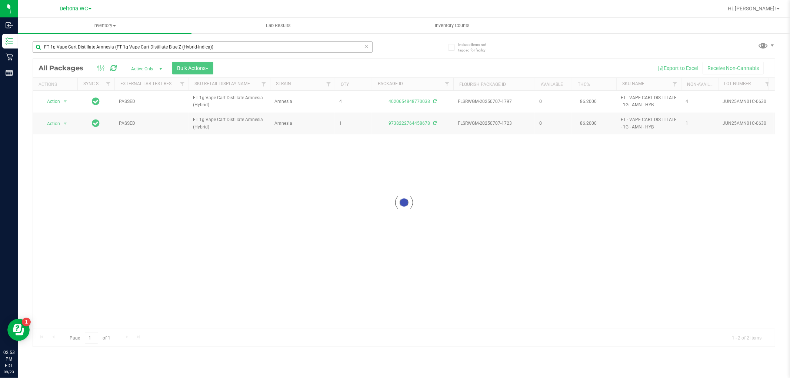
click at [150, 42] on input "FT 1g Vape Cart Distillate Amnesia (FT 1g Vape Cart Distillate Blue Z (Hybrid-I…" at bounding box center [203, 47] width 340 height 11
type input "FT 1g Vape Cart Distillate Blue Z (Hybrid-Indica)"
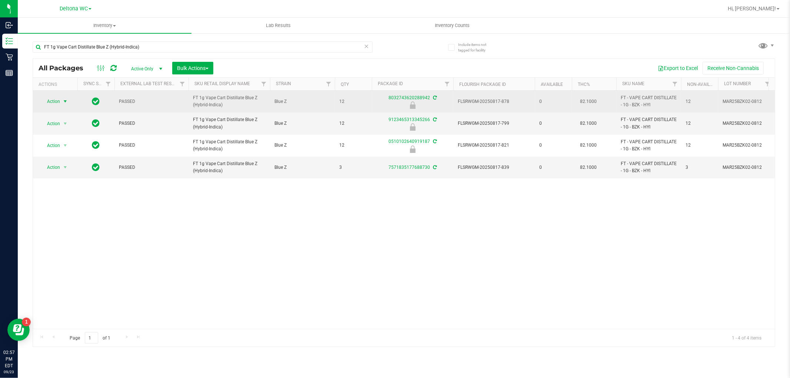
click at [49, 103] on span "Action" at bounding box center [50, 101] width 20 height 10
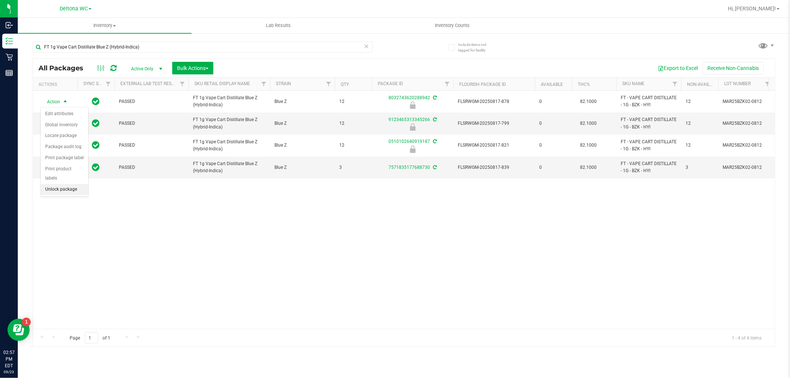
click at [62, 188] on li "Unlock package" at bounding box center [64, 189] width 47 height 11
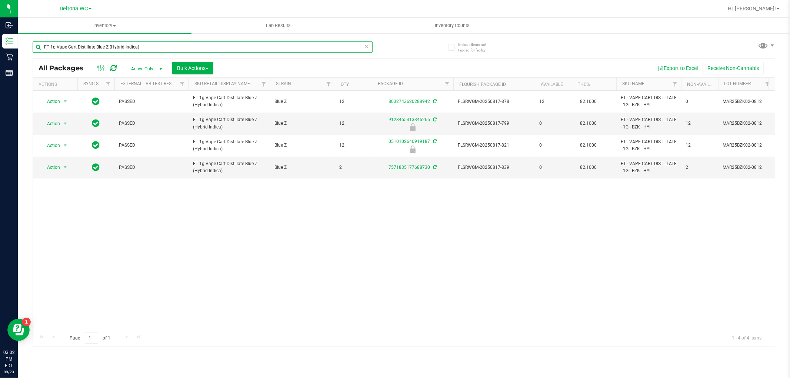
click at [113, 49] on input "FT 1g Vape Cart Distillate Blue Z (Hybrid-Indica)" at bounding box center [203, 47] width 340 height 11
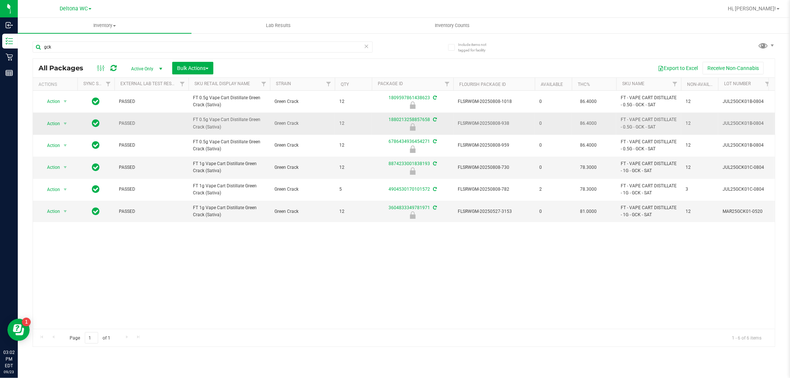
click at [209, 128] on span "FT 0.5g Vape Cart Distillate Green Crack (Sativa)" at bounding box center [229, 123] width 73 height 14
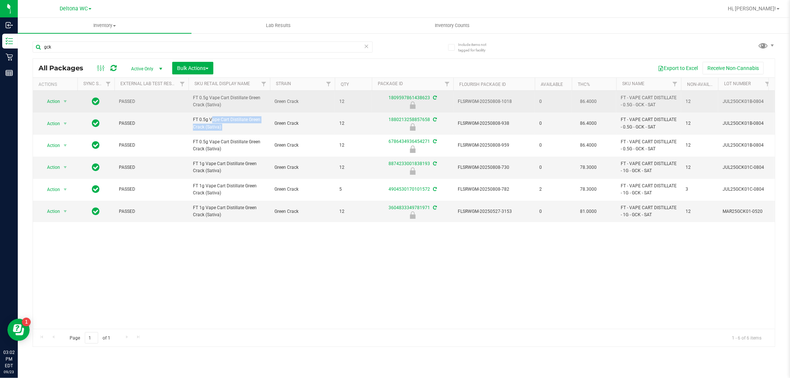
copy tr "FT 0.5g Vape Cart Distillate Green Crack (Sativa)"
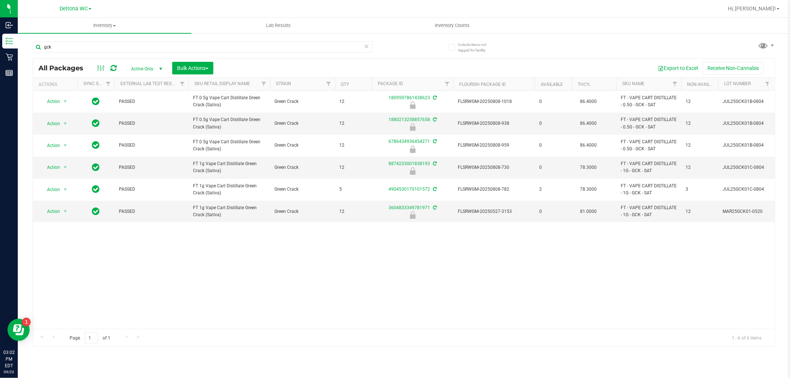
click at [109, 40] on div "gck" at bounding box center [219, 47] width 372 height 24
click at [109, 49] on input "gck" at bounding box center [203, 47] width 340 height 11
click at [109, 48] on input "gck" at bounding box center [203, 47] width 340 height 11
paste input "FT 0.5g Vape Cart Distillate Green Crack (Sativa)"
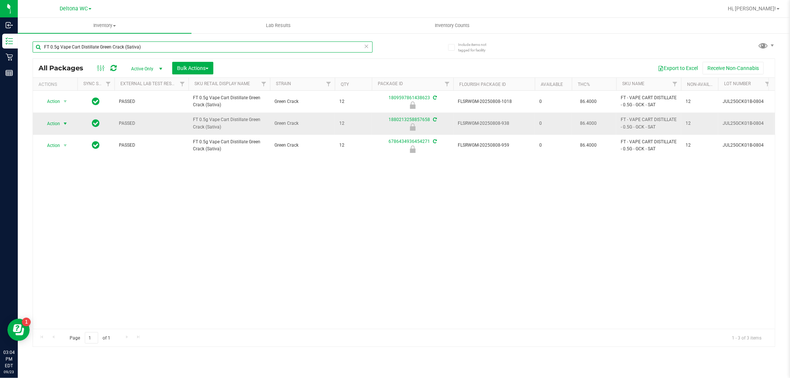
type input "FT 0.5g Vape Cart Distillate Green Crack (Sativa)"
click at [62, 122] on span "select" at bounding box center [65, 124] width 6 height 6
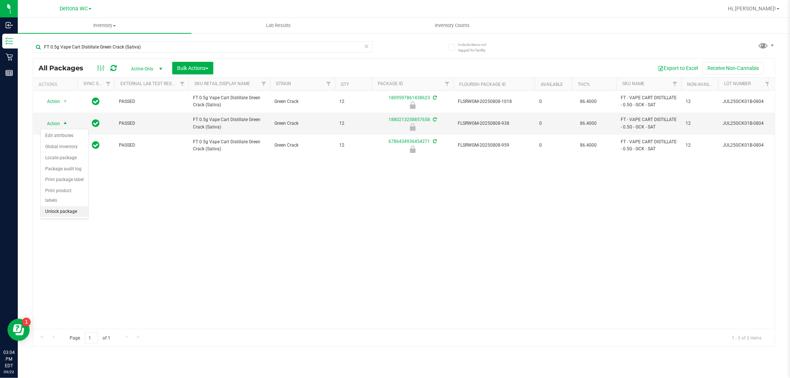
click at [65, 212] on li "Unlock package" at bounding box center [64, 211] width 47 height 11
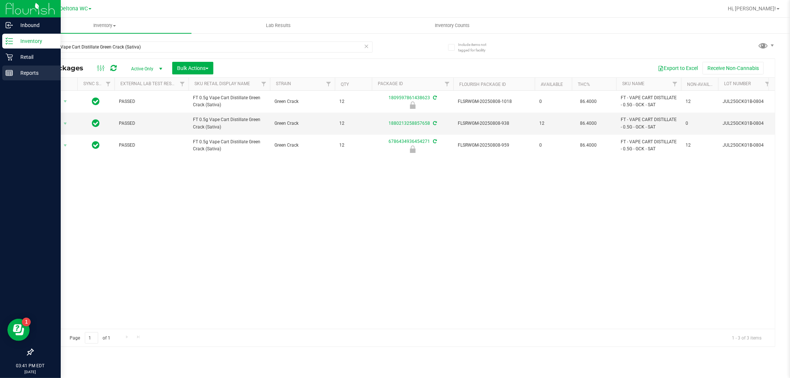
drag, startPoint x: 172, startPoint y: 42, endPoint x: 11, endPoint y: 70, distance: 162.5
click at [11, 70] on div "Inbound Inventory Retail Reports 03:41 PM EDT [DATE] 09/23 Deltona WC Hi, Allie…" at bounding box center [395, 189] width 790 height 378
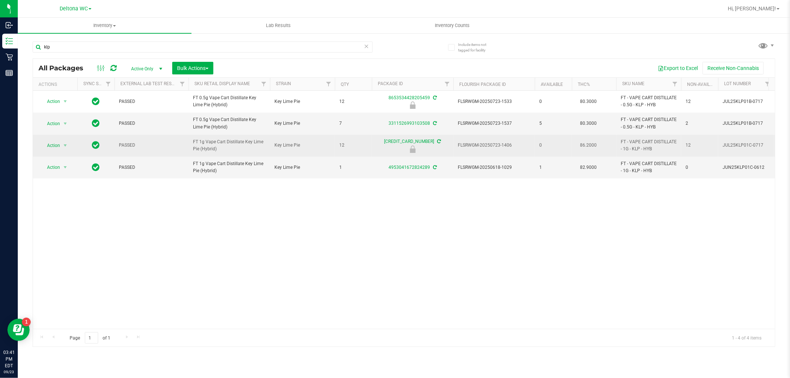
click at [203, 147] on span "FT 1g Vape Cart Distillate Key Lime Pie (Hybrid)" at bounding box center [229, 146] width 73 height 14
copy tr "FT 1g Vape Cart Distillate Key Lime Pie (Hybrid)"
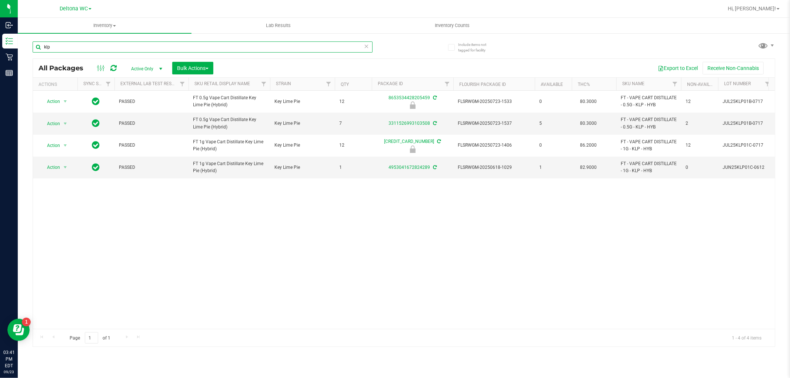
click at [106, 43] on input "klp" at bounding box center [203, 47] width 340 height 11
paste input "FT 1g Vape Cart Distillate Key Lime Pie (Hybrid)"
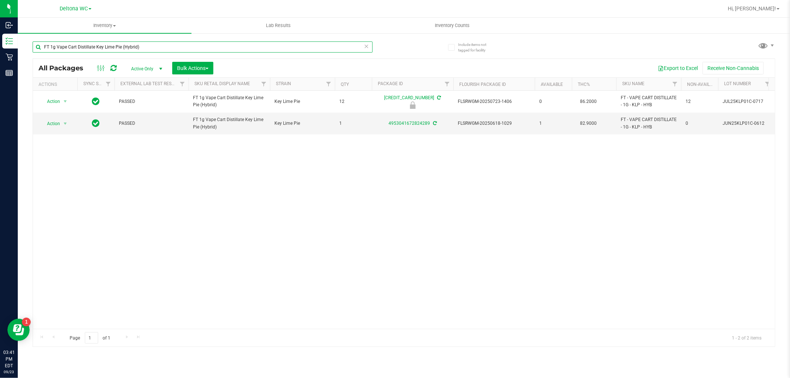
type input "FT 1g Vape Cart Distillate Key Lime Pie (Hybrid)"
click at [395, 214] on div "Action Action Edit attributes Global inventory Locate package Package audit log…" at bounding box center [404, 210] width 742 height 238
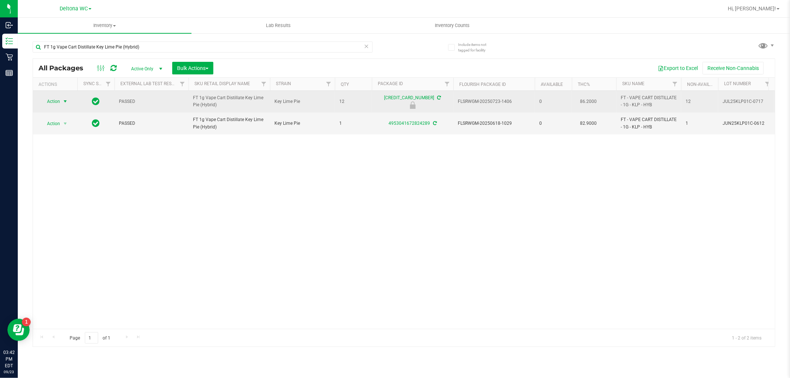
click at [53, 102] on span "Action" at bounding box center [50, 101] width 20 height 10
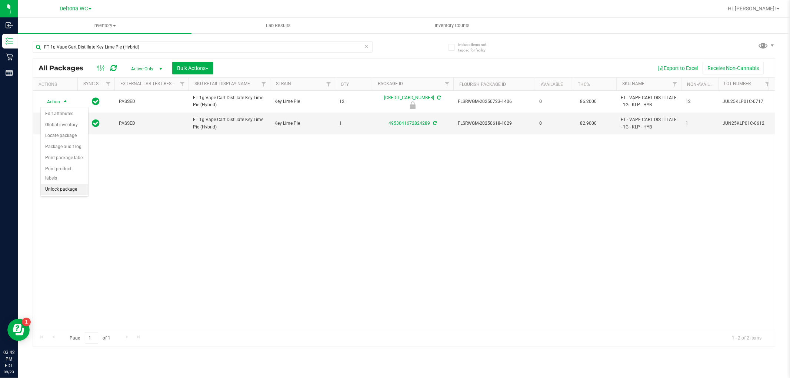
click at [68, 189] on li "Unlock package" at bounding box center [64, 189] width 47 height 11
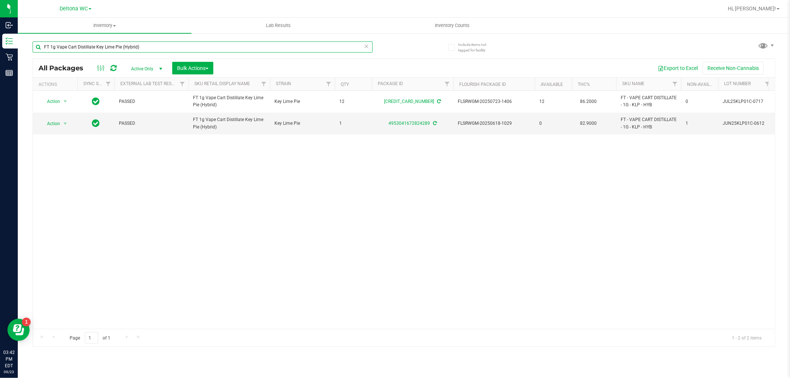
drag, startPoint x: 157, startPoint y: 49, endPoint x: 213, endPoint y: 143, distance: 109.2
click at [30, 47] on div "Include items not tagged for facility FT 1g Vape Cart Distillate Key Lime Pie (…" at bounding box center [404, 146] width 773 height 226
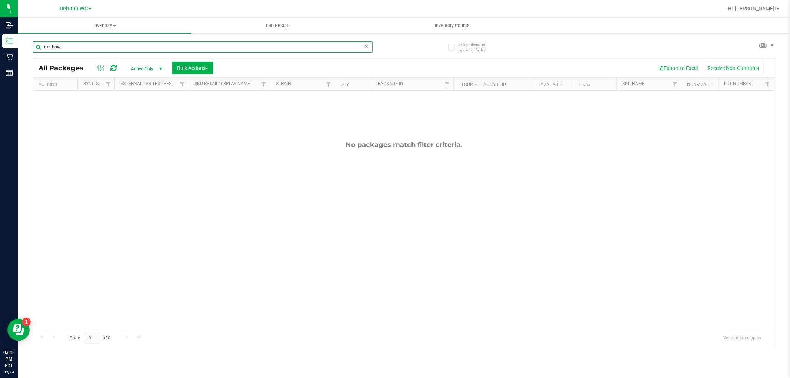
type input "rainbow"
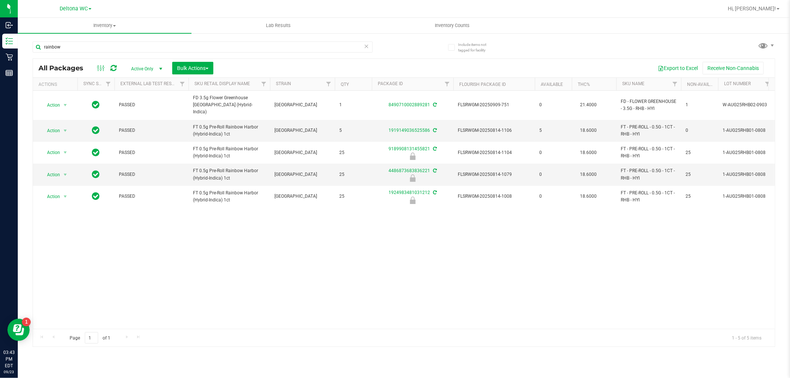
click at [243, 239] on div "Action Action Create package Edit attributes Global inventory Locate package Lo…" at bounding box center [404, 210] width 742 height 238
click at [456, 246] on div "Action Action Create package Edit attributes Global inventory Locate package Lo…" at bounding box center [404, 210] width 742 height 238
click at [762, 9] on span "Hi, [PERSON_NAME]!" at bounding box center [752, 9] width 48 height 6
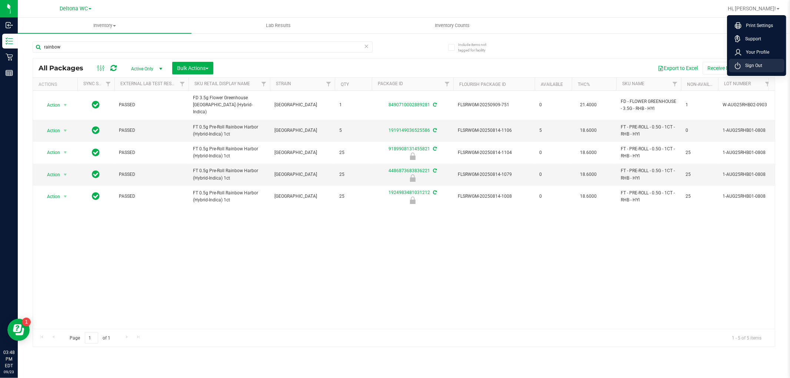
click at [757, 67] on span "Sign Out" at bounding box center [751, 65] width 21 height 7
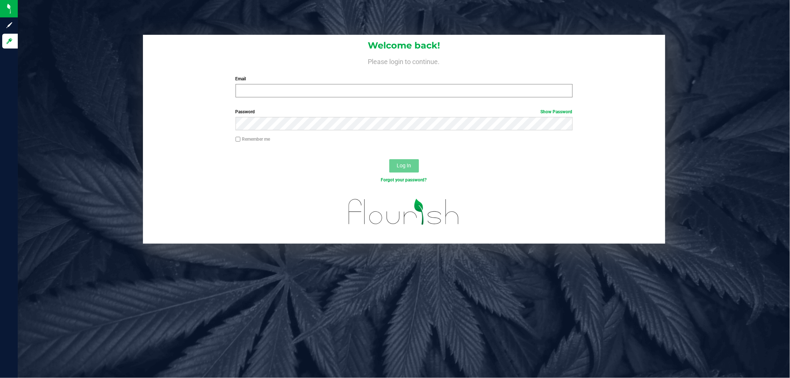
drag, startPoint x: 258, startPoint y: 79, endPoint x: 259, endPoint y: 94, distance: 15.3
click at [259, 93] on div "Email Required Please format your email correctly." at bounding box center [404, 87] width 348 height 22
click at [260, 94] on input "Email" at bounding box center [404, 90] width 337 height 13
type input "[EMAIL_ADDRESS][DOMAIN_NAME]"
click at [389, 159] on button "Log In" at bounding box center [404, 165] width 30 height 13
